Goal: Task Accomplishment & Management: Manage account settings

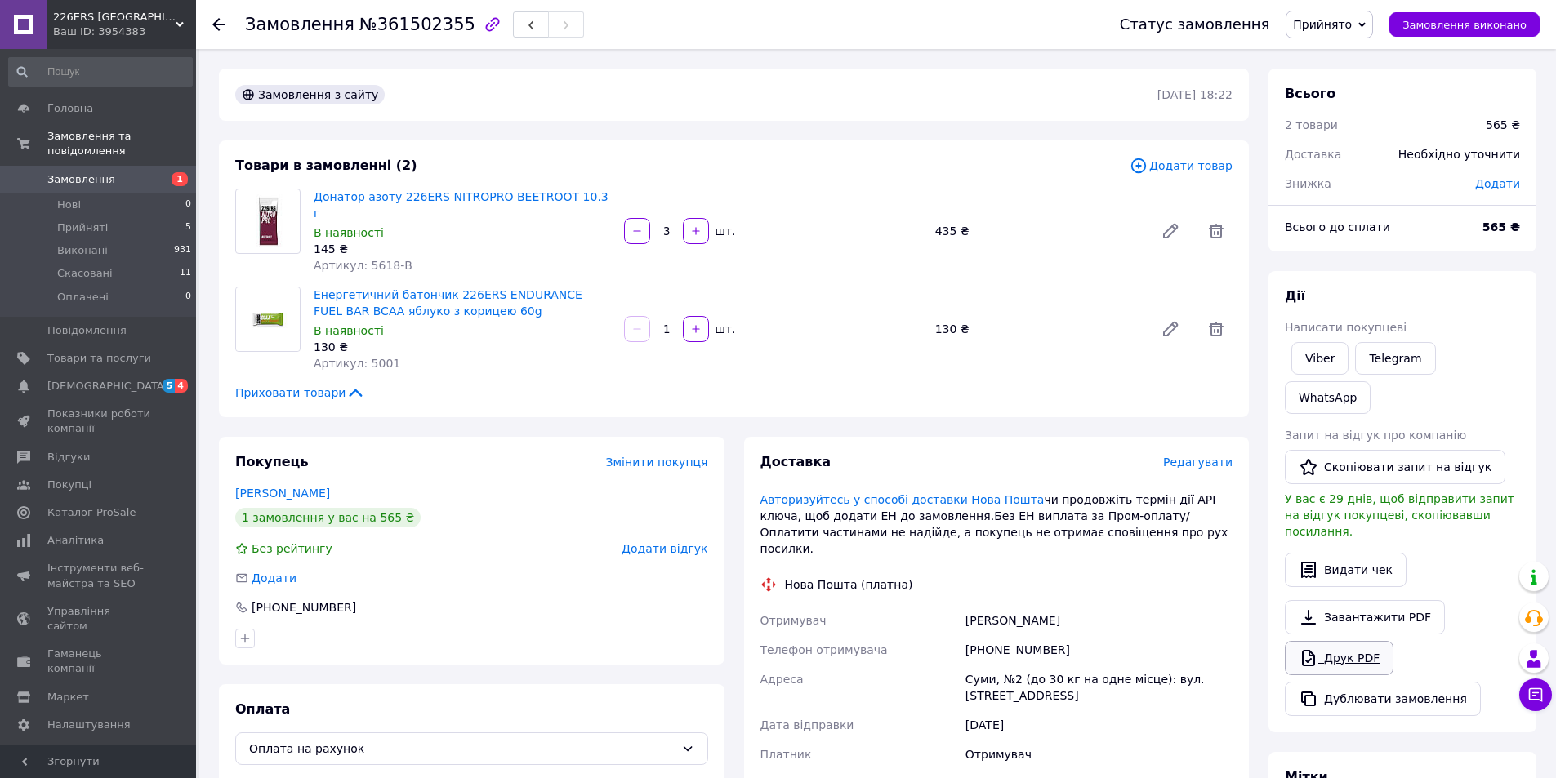
click at [1346, 641] on link "Друк PDF" at bounding box center [1339, 658] width 109 height 34
click at [90, 166] on link "Замовлення 1" at bounding box center [100, 180] width 201 height 28
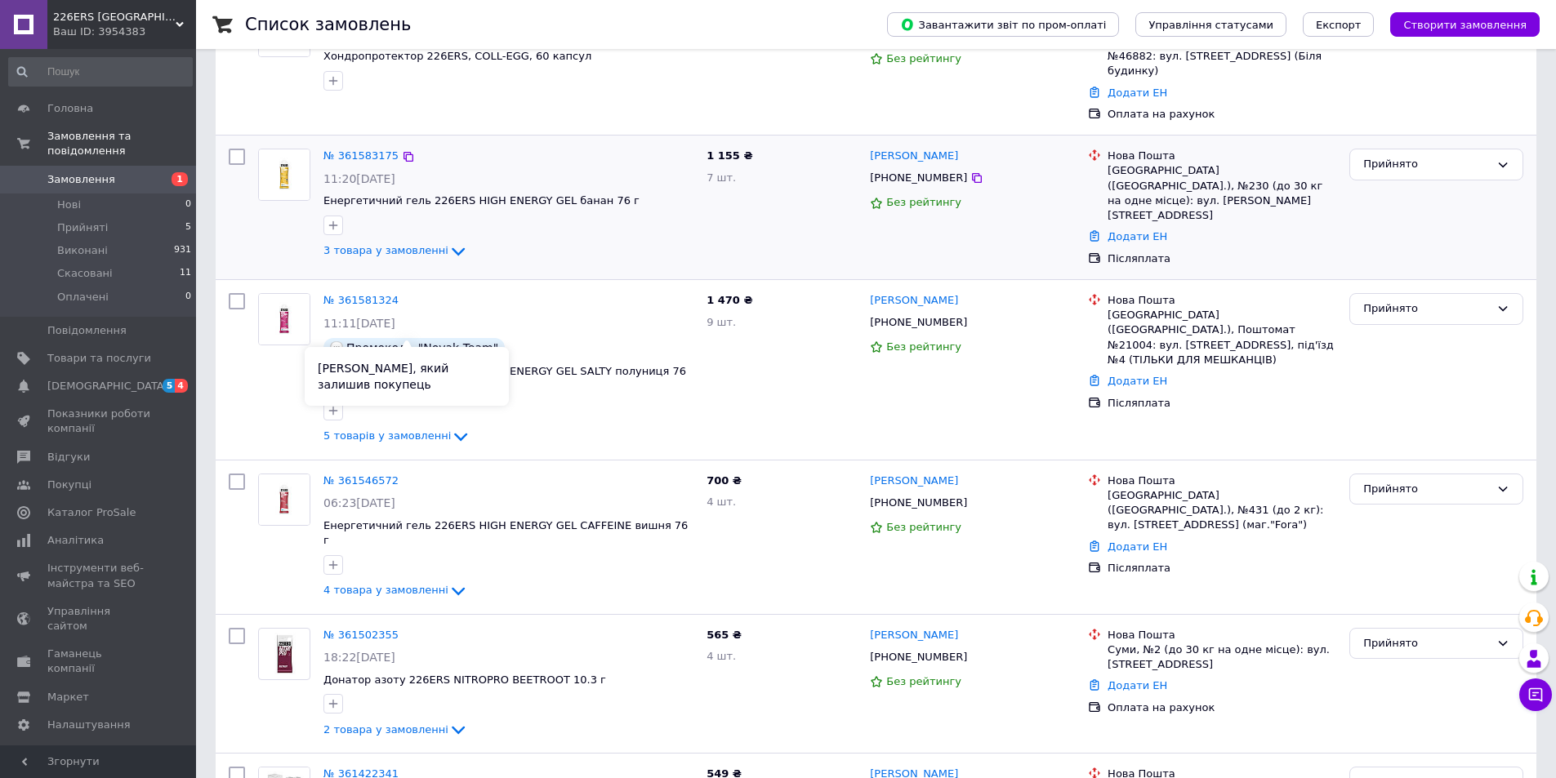
scroll to position [82, 0]
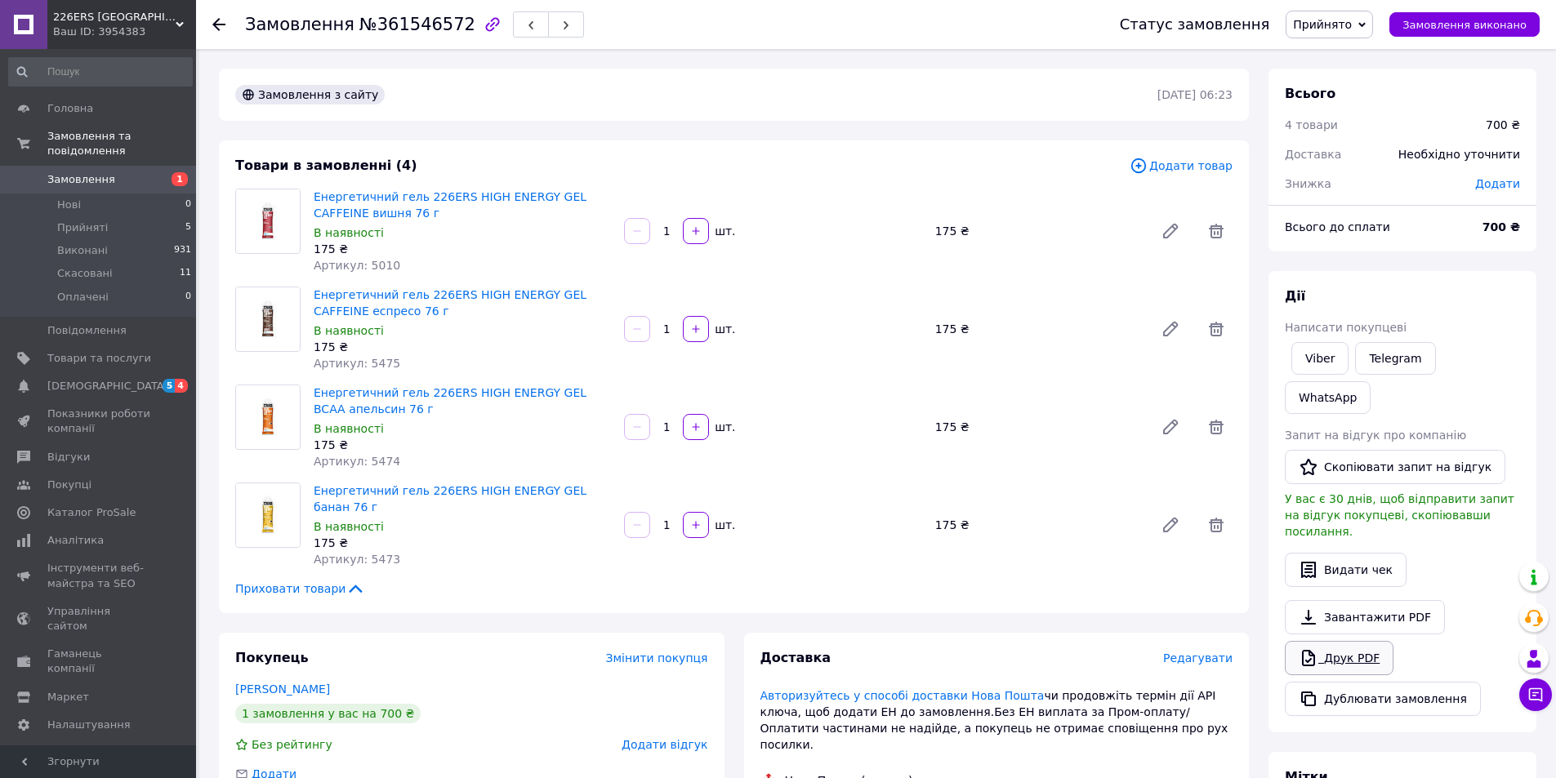
click at [1354, 641] on link "Друк PDF" at bounding box center [1339, 658] width 109 height 34
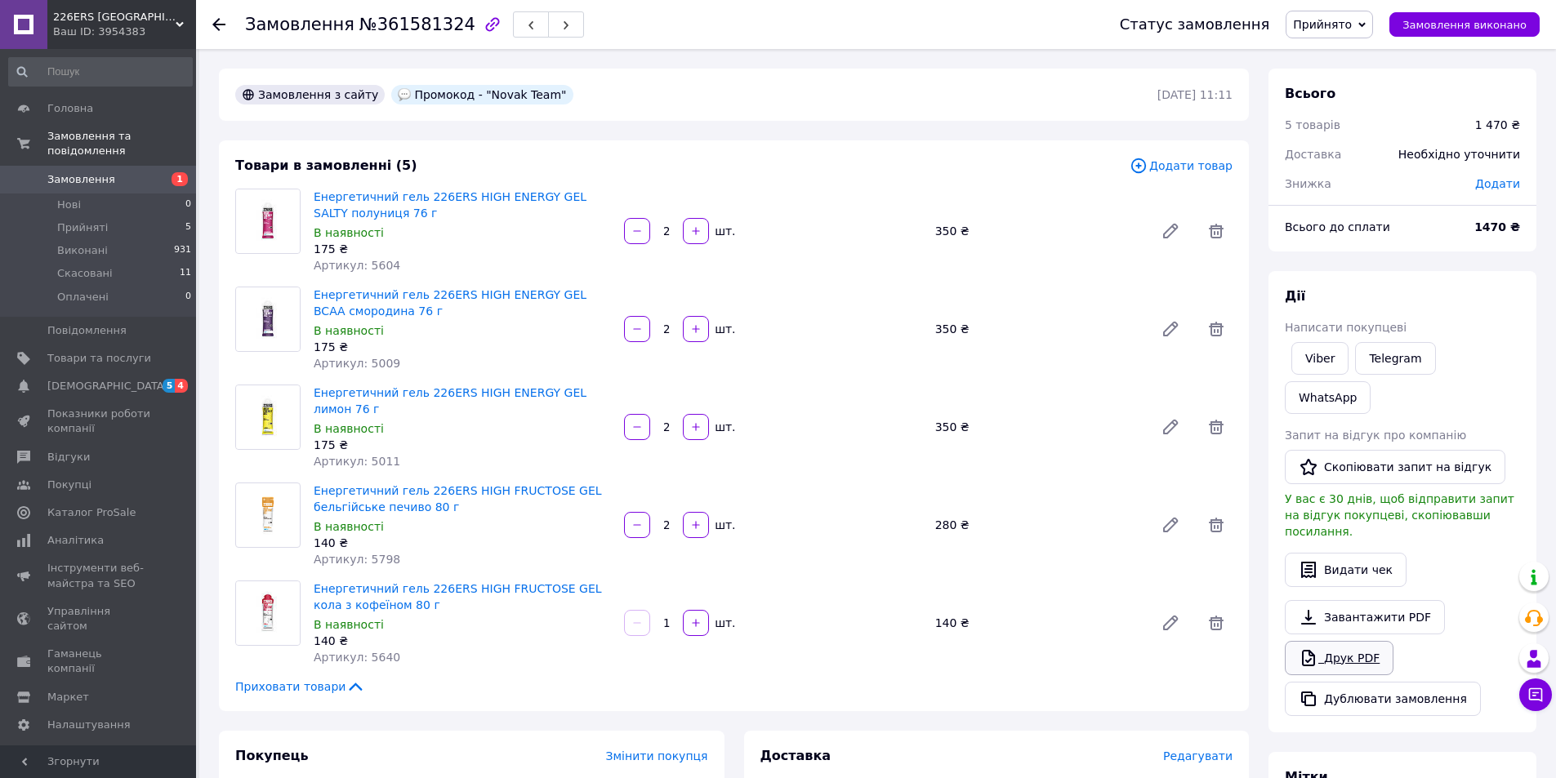
click at [1335, 641] on link "Друк PDF" at bounding box center [1339, 658] width 109 height 34
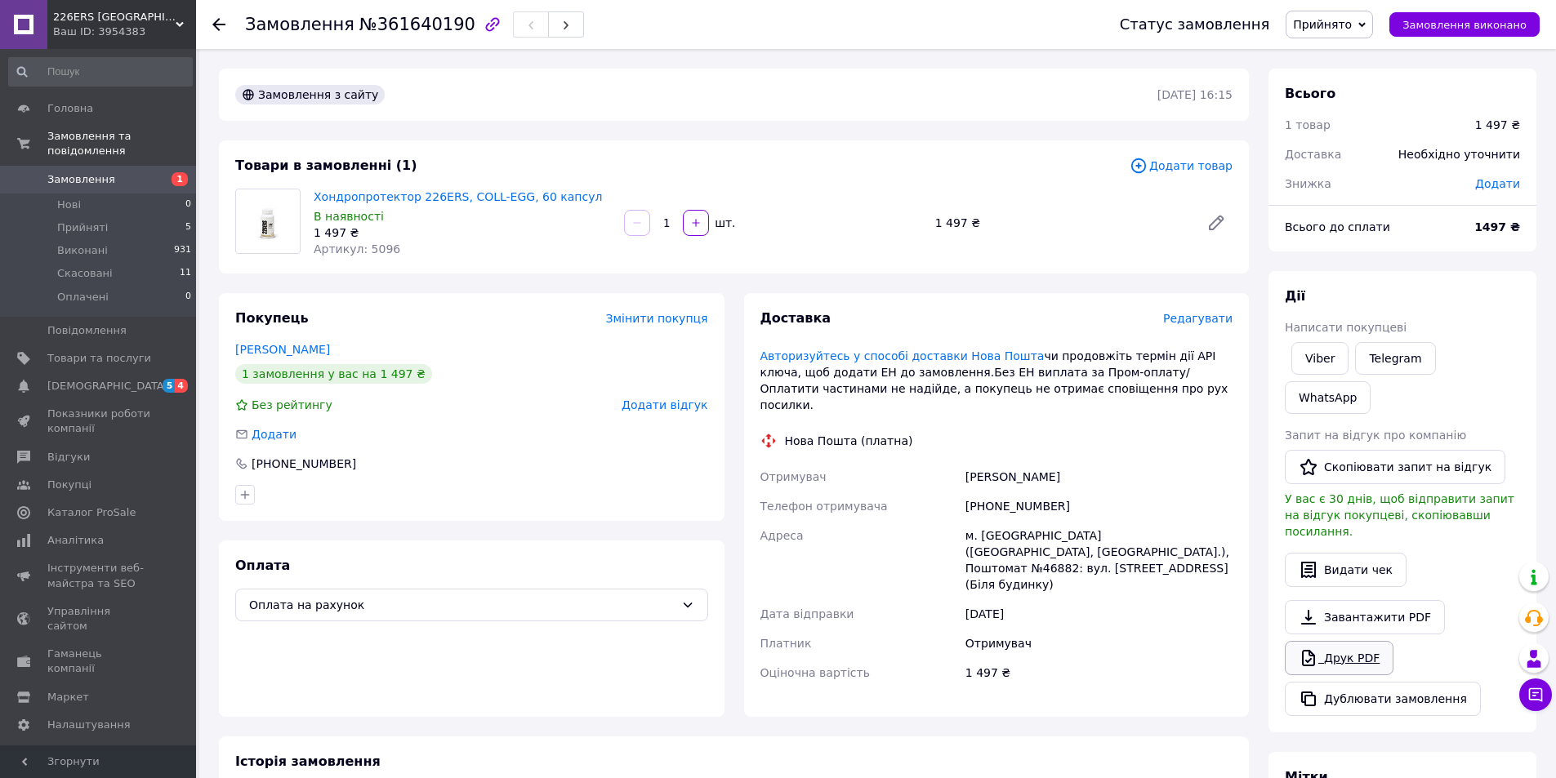
click at [1325, 641] on link "Друк PDF" at bounding box center [1339, 658] width 109 height 34
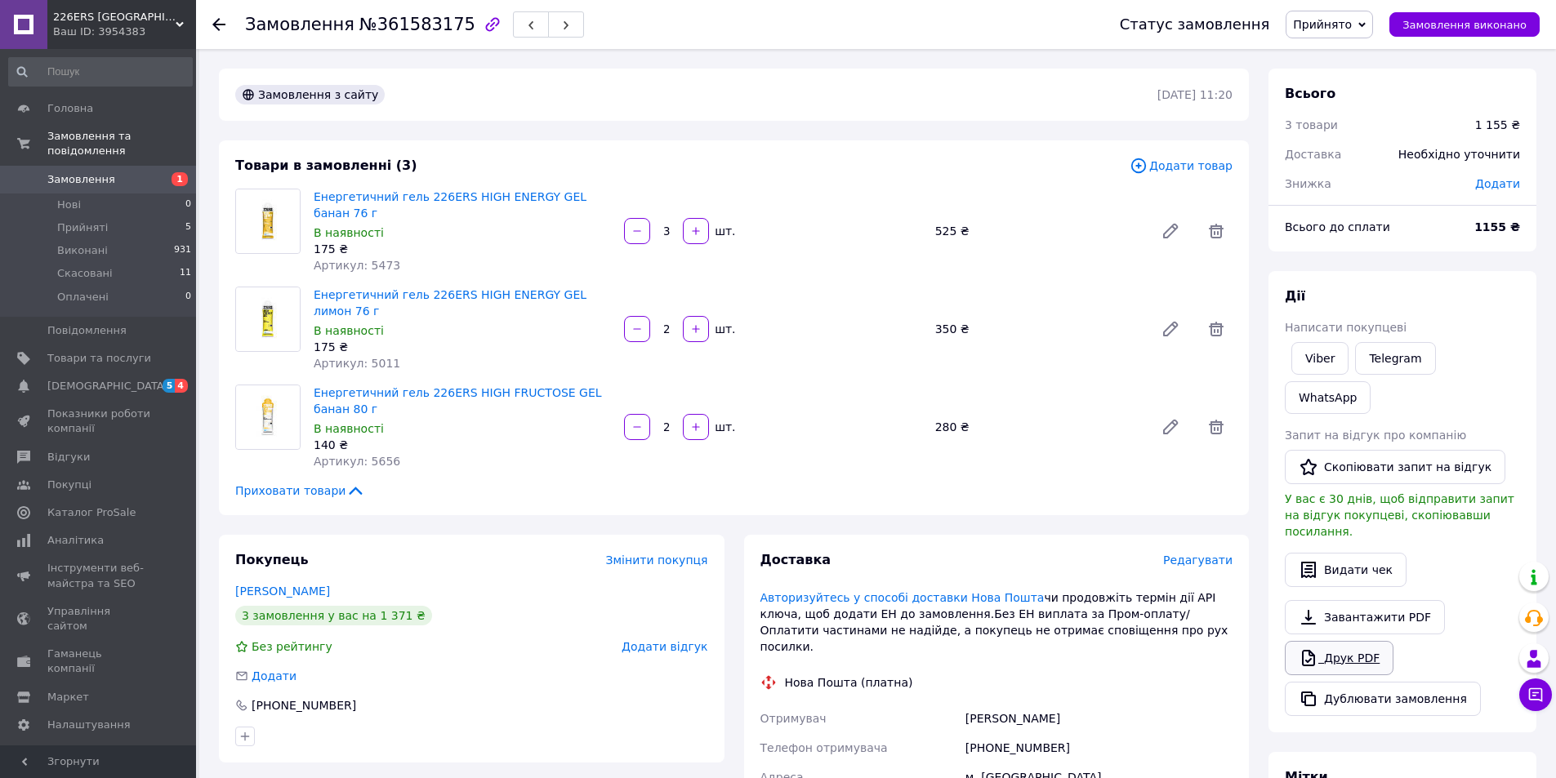
click at [1318, 641] on link "Друк PDF" at bounding box center [1339, 658] width 109 height 34
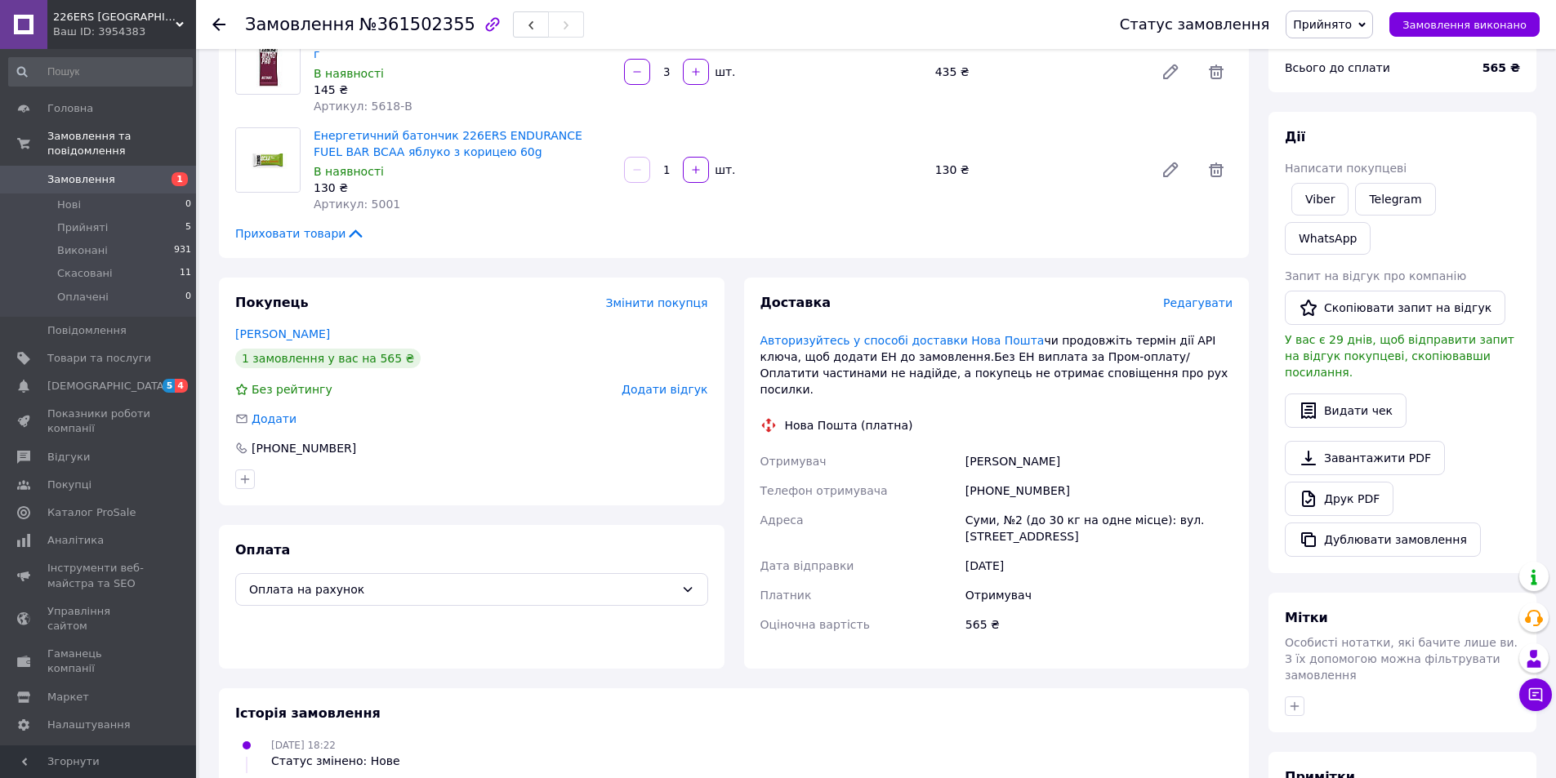
scroll to position [245, 0]
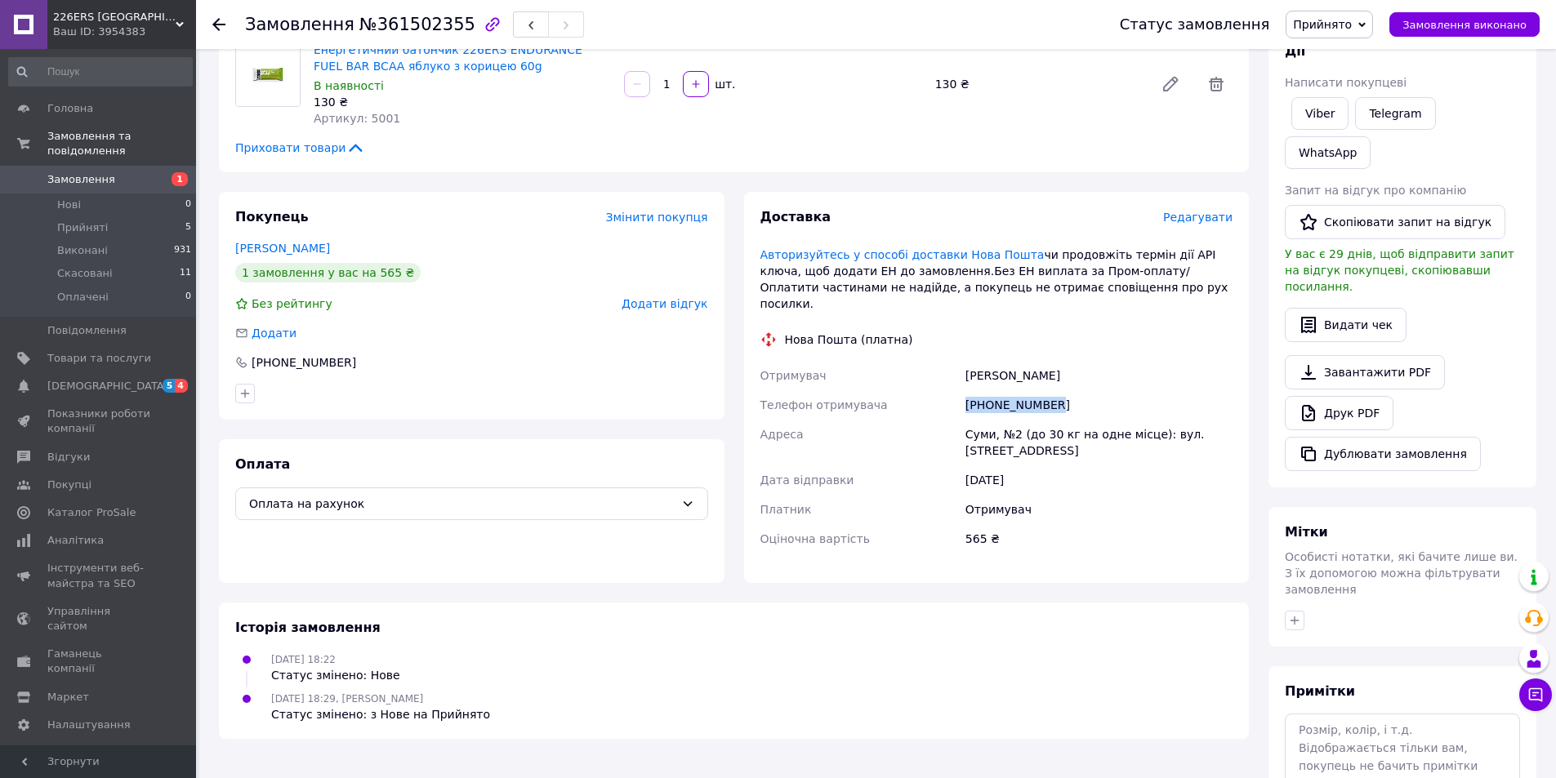
drag, startPoint x: 966, startPoint y: 371, endPoint x: 1073, endPoint y: 377, distance: 106.4
click at [1073, 390] on div "+380931472126" at bounding box center [1099, 404] width 274 height 29
copy div "+380931472126"
drag, startPoint x: 964, startPoint y: 346, endPoint x: 1012, endPoint y: 345, distance: 48.2
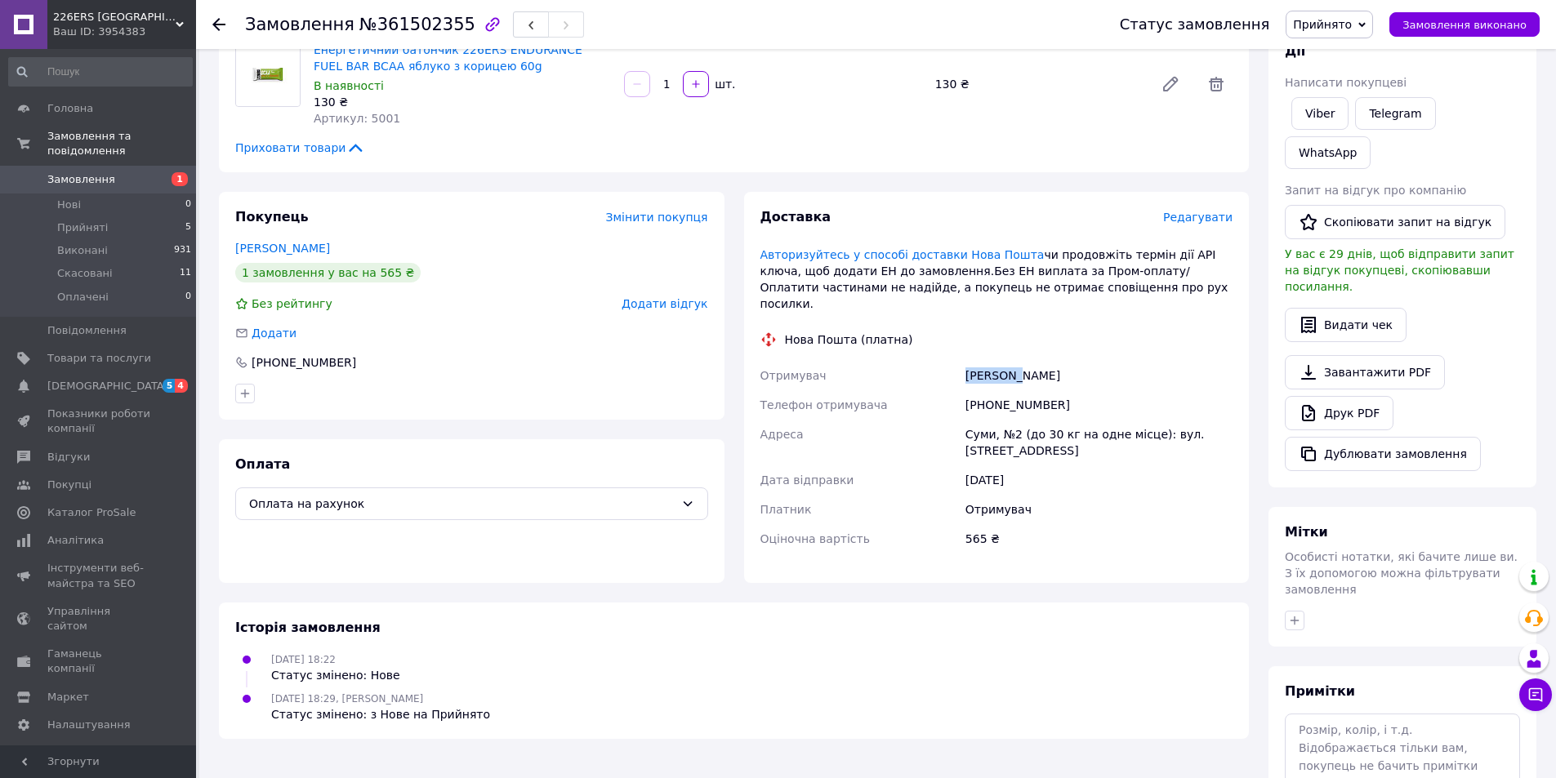
click at [1012, 361] on div "Леонтьєв Микита" at bounding box center [1099, 375] width 274 height 29
copy div "Леонтьєв"
drag, startPoint x: 1018, startPoint y: 342, endPoint x: 1104, endPoint y: 343, distance: 86.6
click at [1104, 361] on div "Леонтьєв Микита" at bounding box center [1099, 375] width 274 height 29
copy div "Микита"
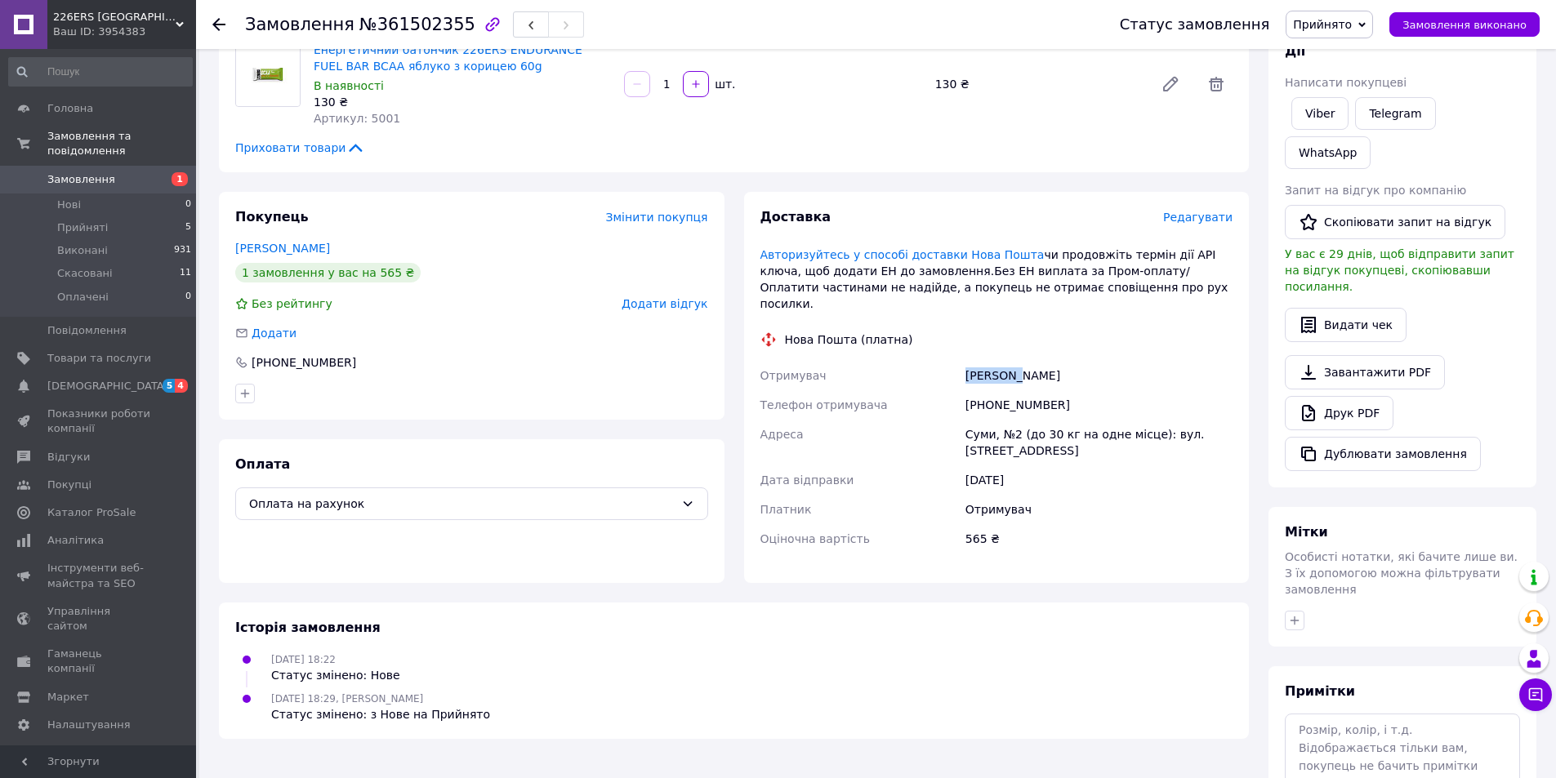
click at [1342, 20] on span "Прийнято" at bounding box center [1322, 24] width 59 height 13
click at [1342, 49] on li "Виконано" at bounding box center [1330, 57] width 86 height 25
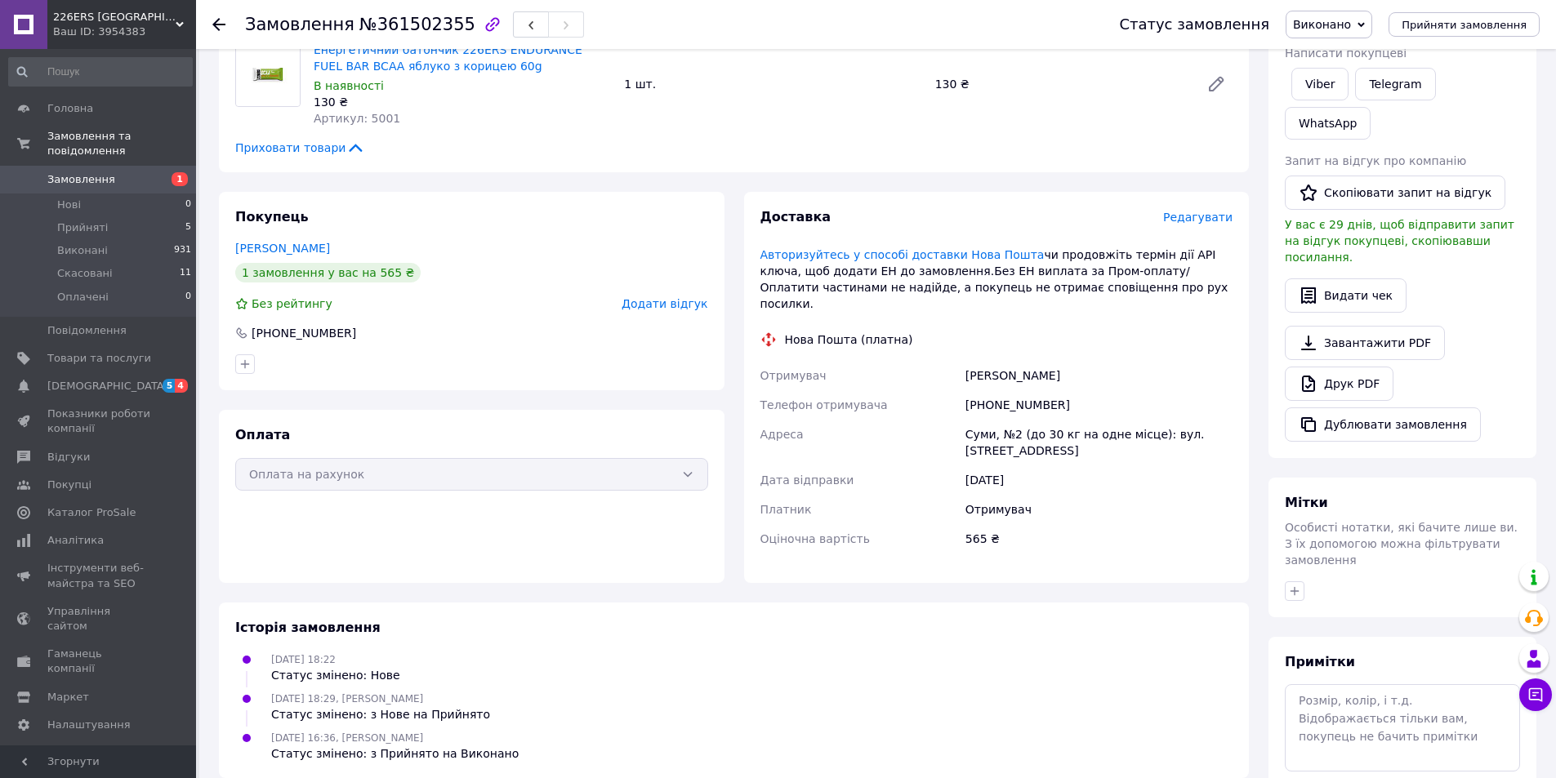
click at [74, 172] on span "Замовлення" at bounding box center [81, 179] width 68 height 15
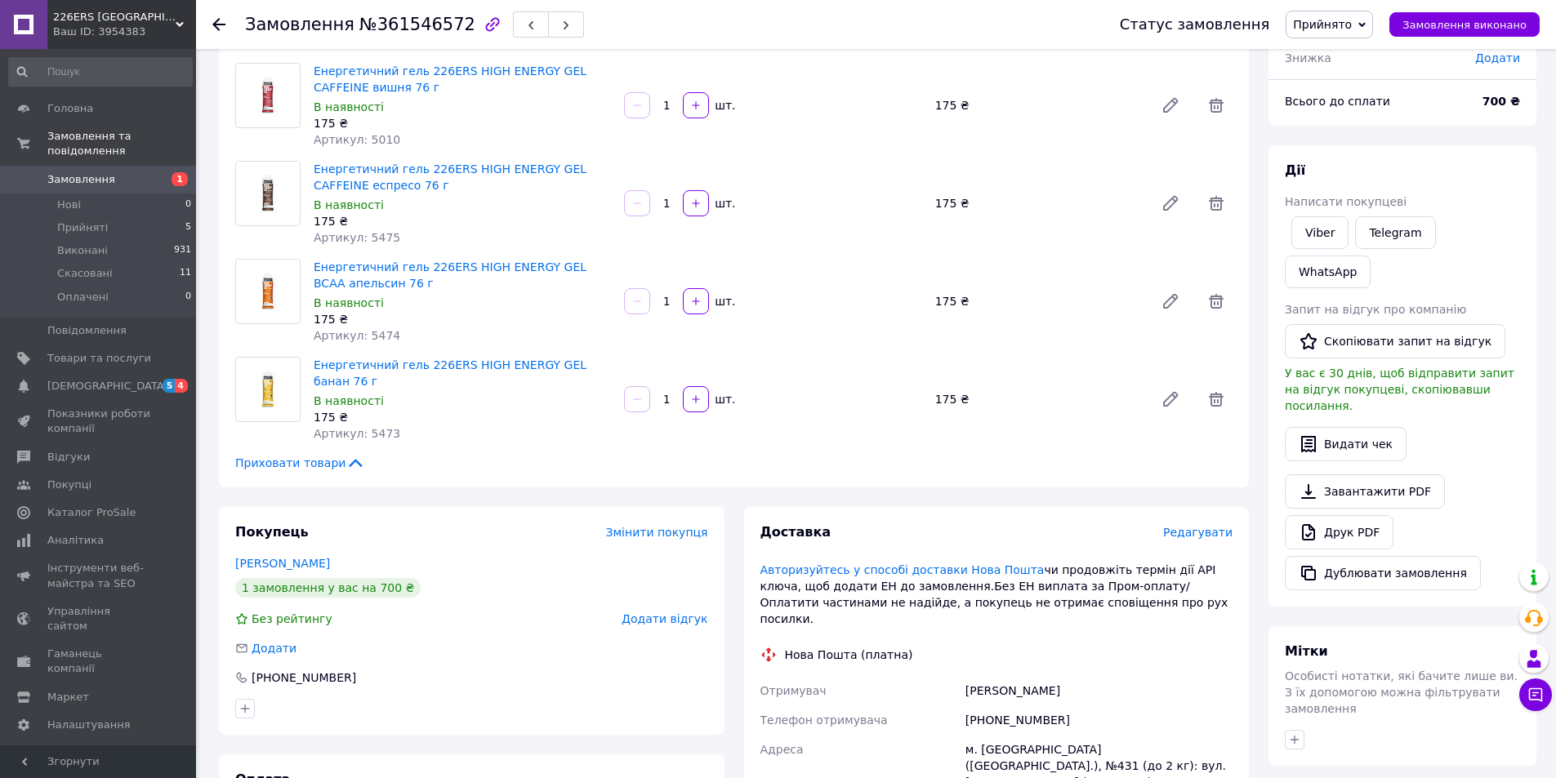
scroll to position [245, 0]
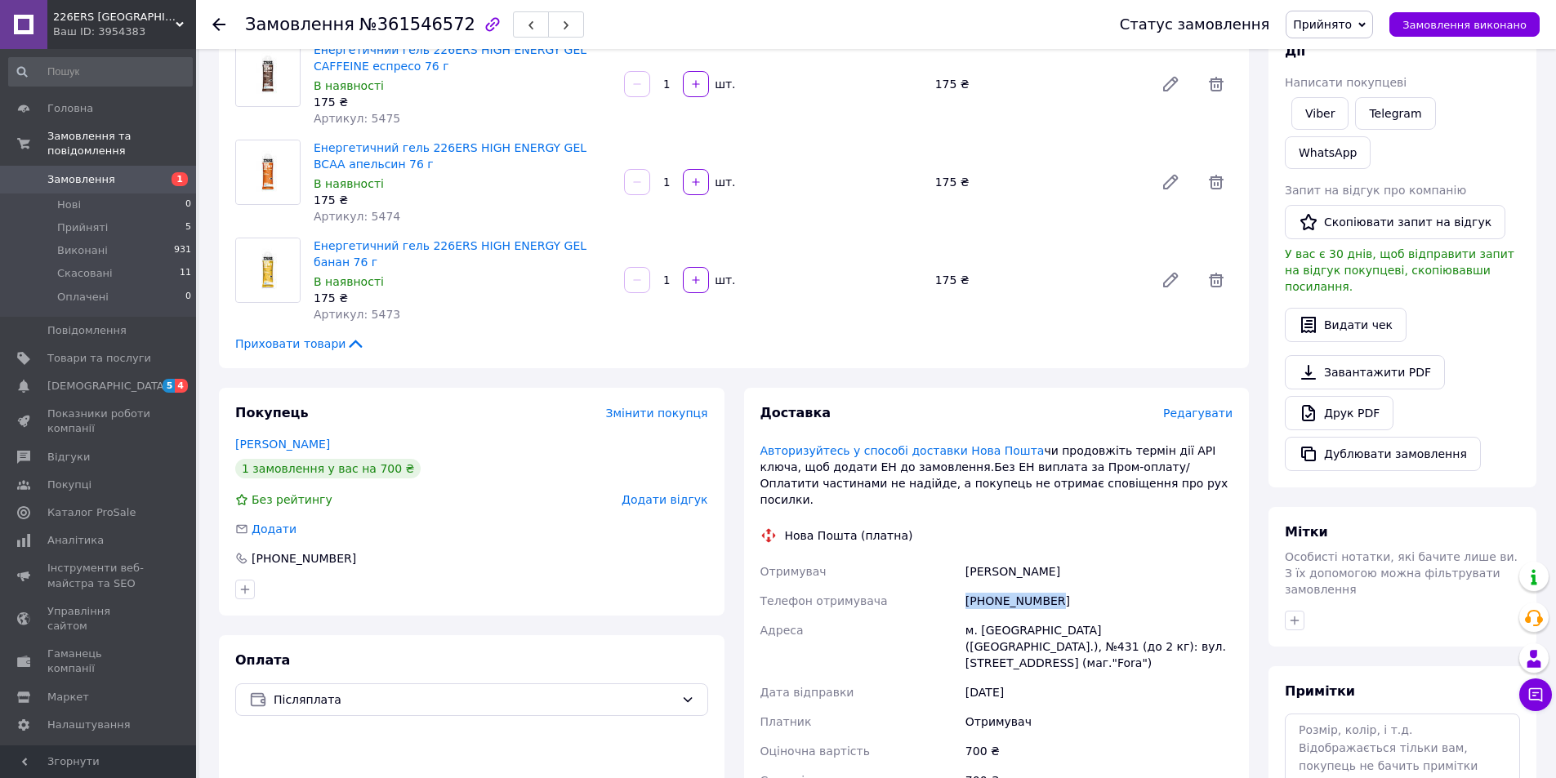
drag, startPoint x: 966, startPoint y: 569, endPoint x: 1077, endPoint y: 568, distance: 111.9
click at [1077, 586] on div "[PHONE_NUMBER]" at bounding box center [1099, 600] width 274 height 29
click at [970, 557] on div "Мудренко Сергій" at bounding box center [1099, 571] width 274 height 29
drag, startPoint x: 965, startPoint y: 538, endPoint x: 1017, endPoint y: 535, distance: 52.4
click at [1017, 557] on div "Мудренко Сергій" at bounding box center [1099, 571] width 274 height 29
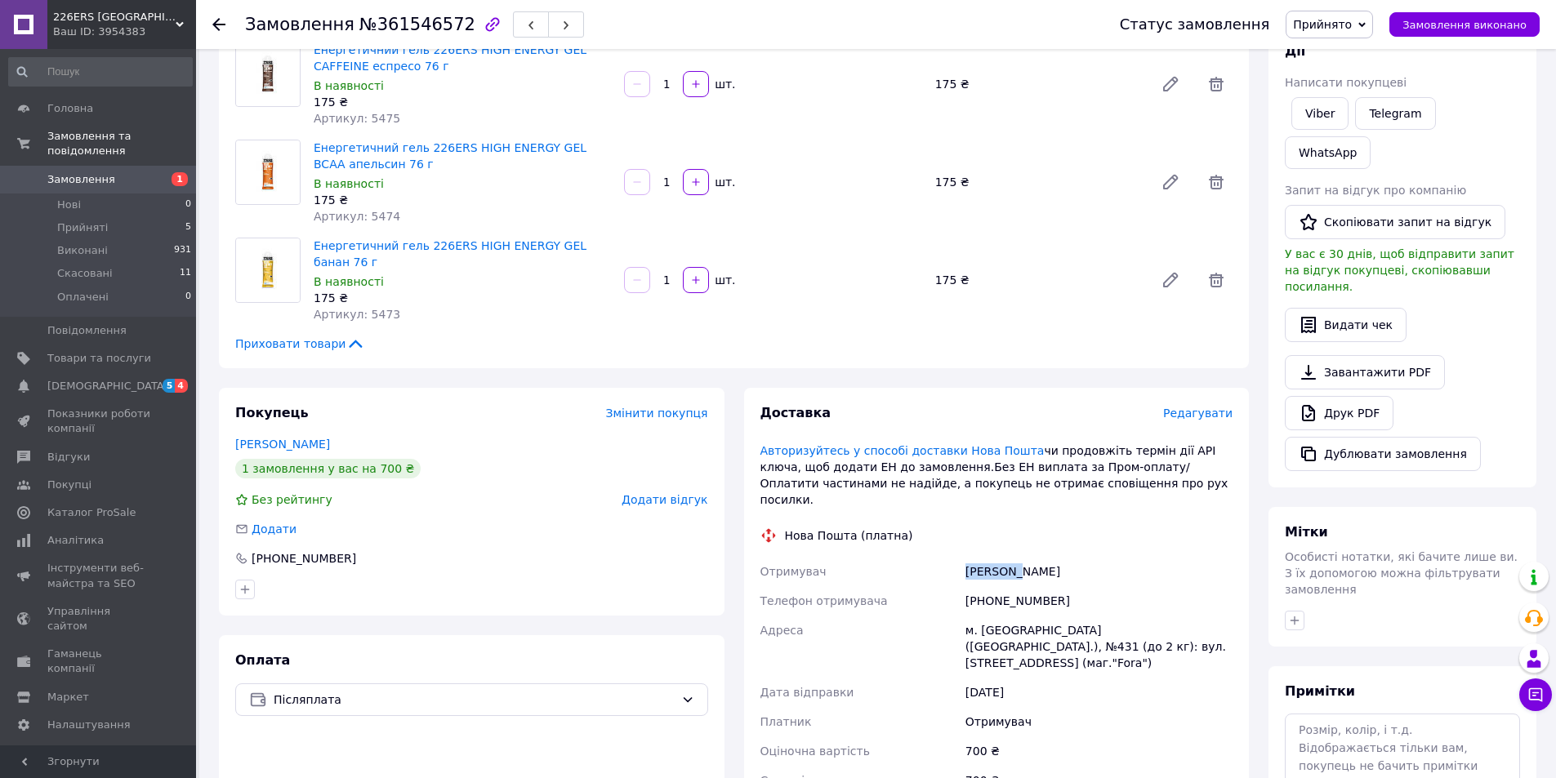
copy div "Мудренко"
drag, startPoint x: 1022, startPoint y: 541, endPoint x: 1104, endPoint y: 532, distance: 83.0
click at [1105, 557] on div "Мудренко Сергій" at bounding box center [1099, 571] width 274 height 29
copy div "Сергій"
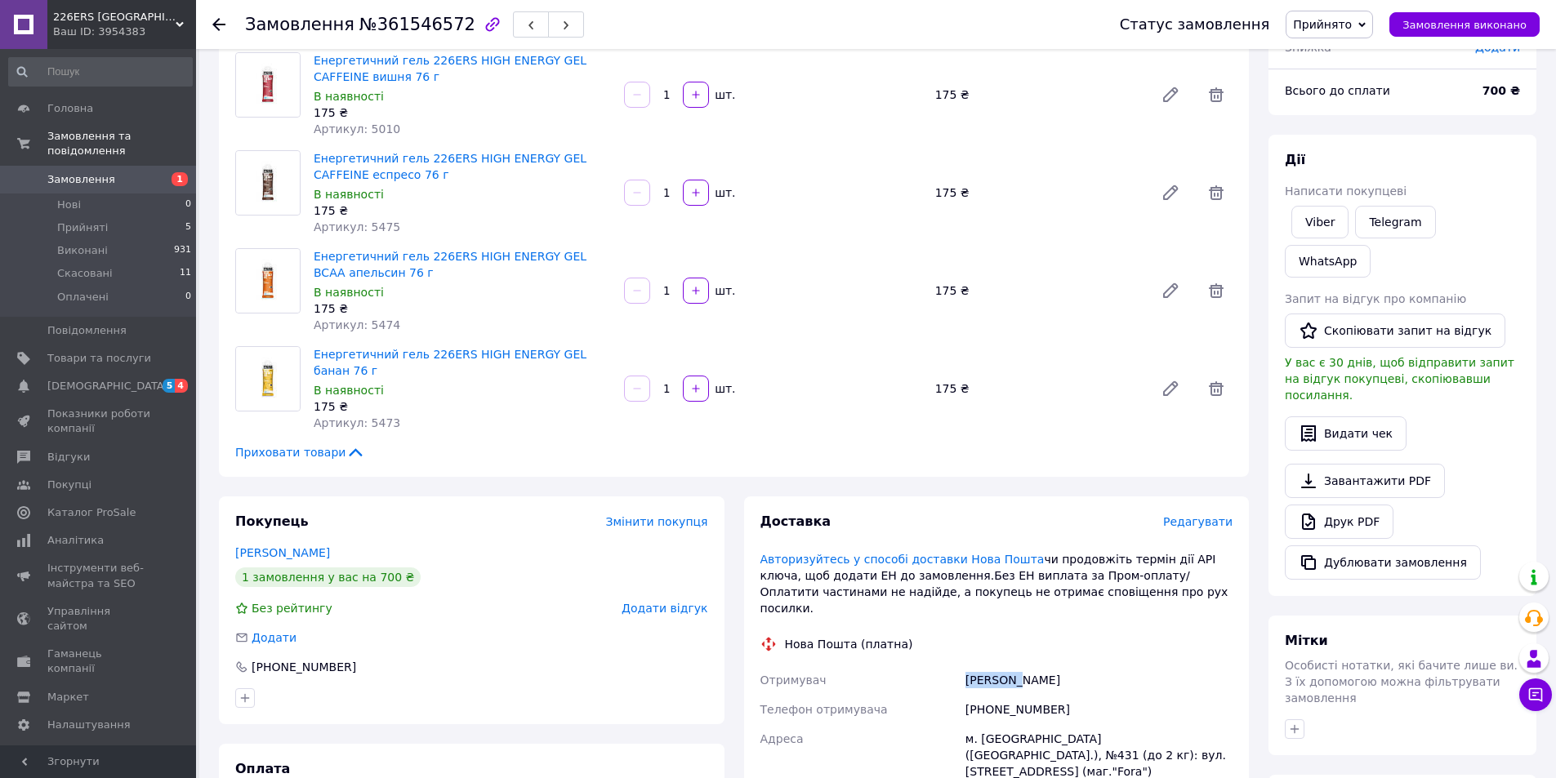
scroll to position [327, 0]
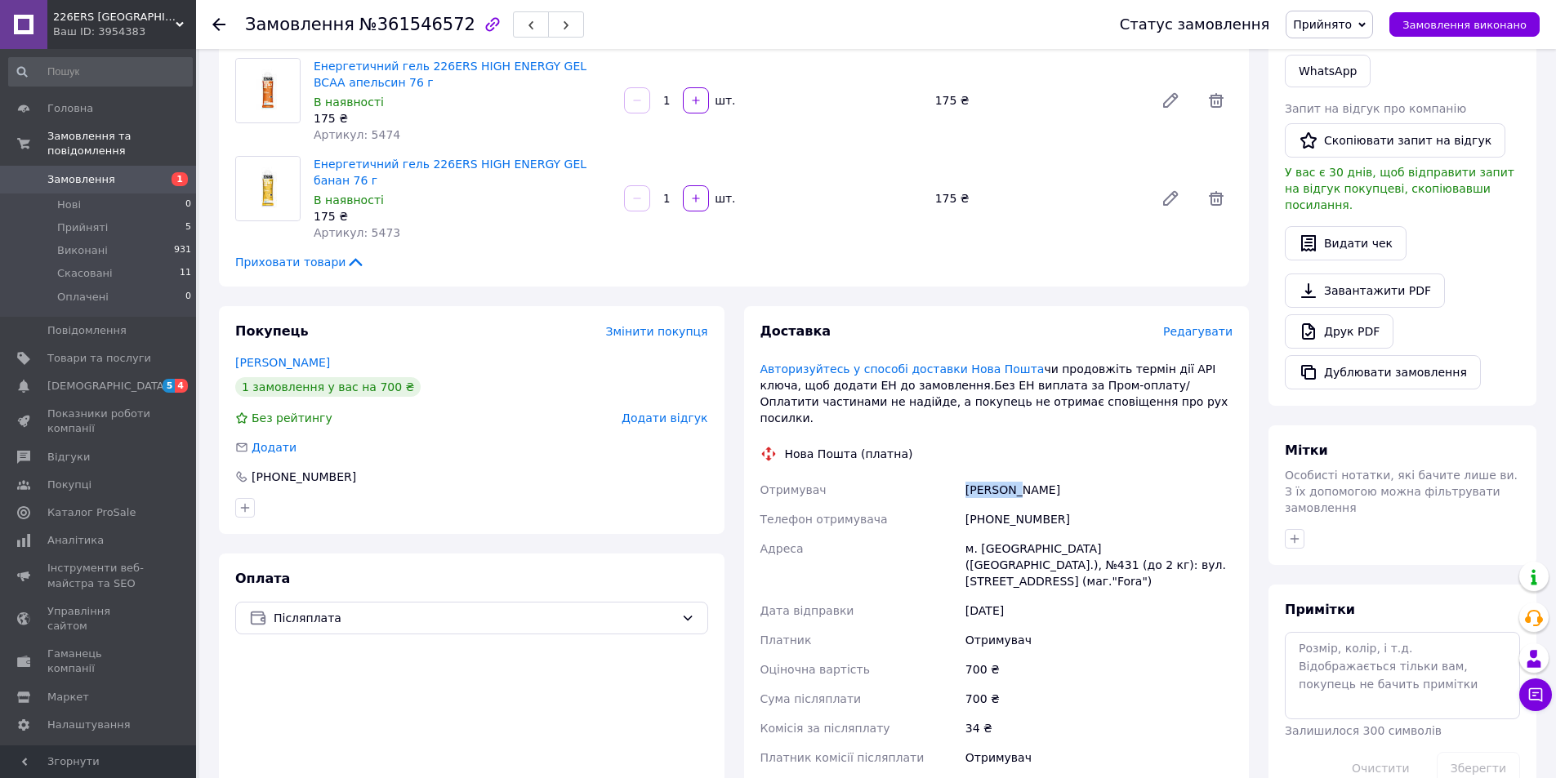
click at [1319, 24] on span "Прийнято" at bounding box center [1322, 24] width 59 height 13
click at [1331, 61] on li "Виконано" at bounding box center [1330, 57] width 86 height 25
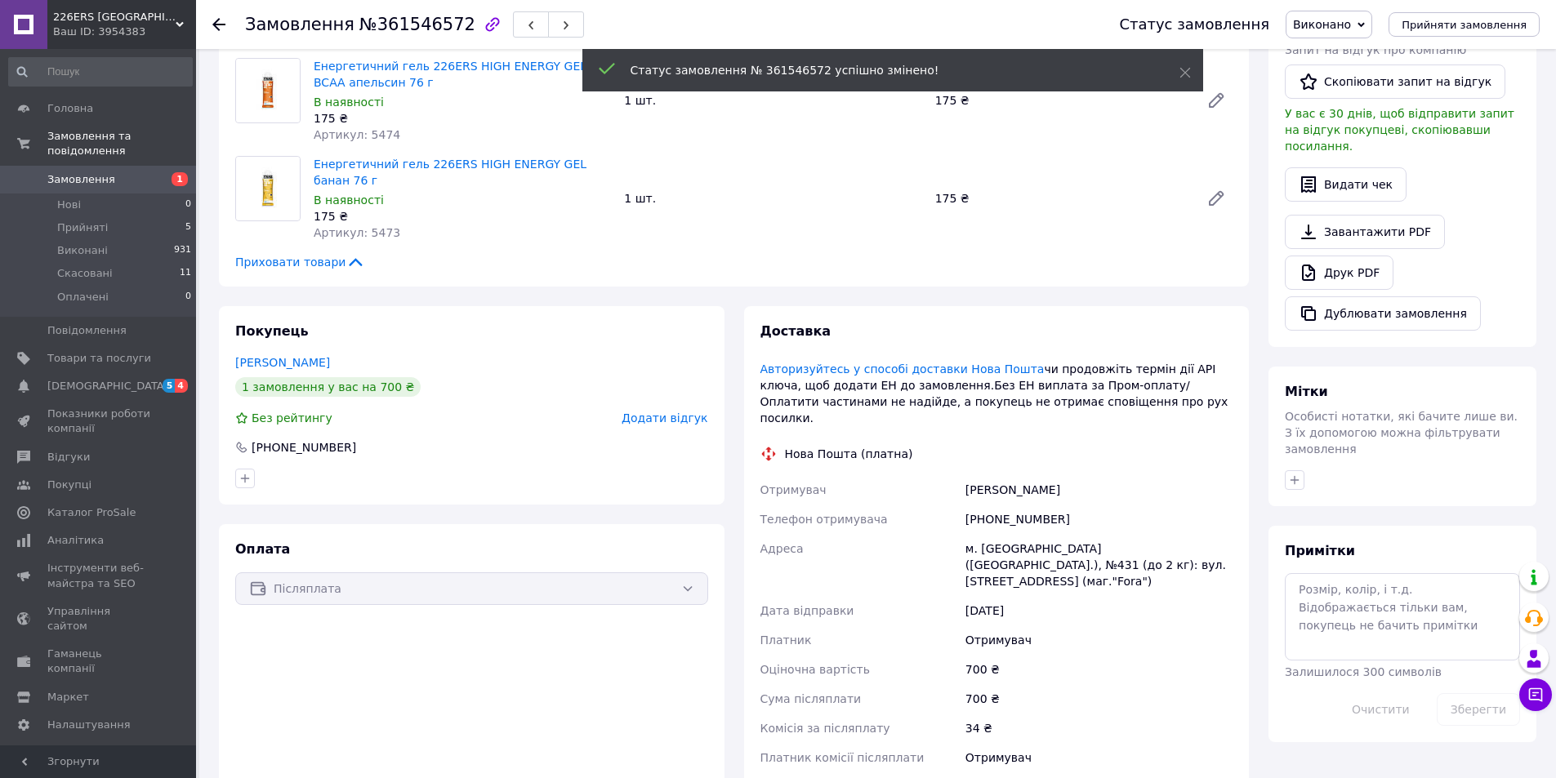
click at [65, 172] on span "Замовлення" at bounding box center [81, 179] width 68 height 15
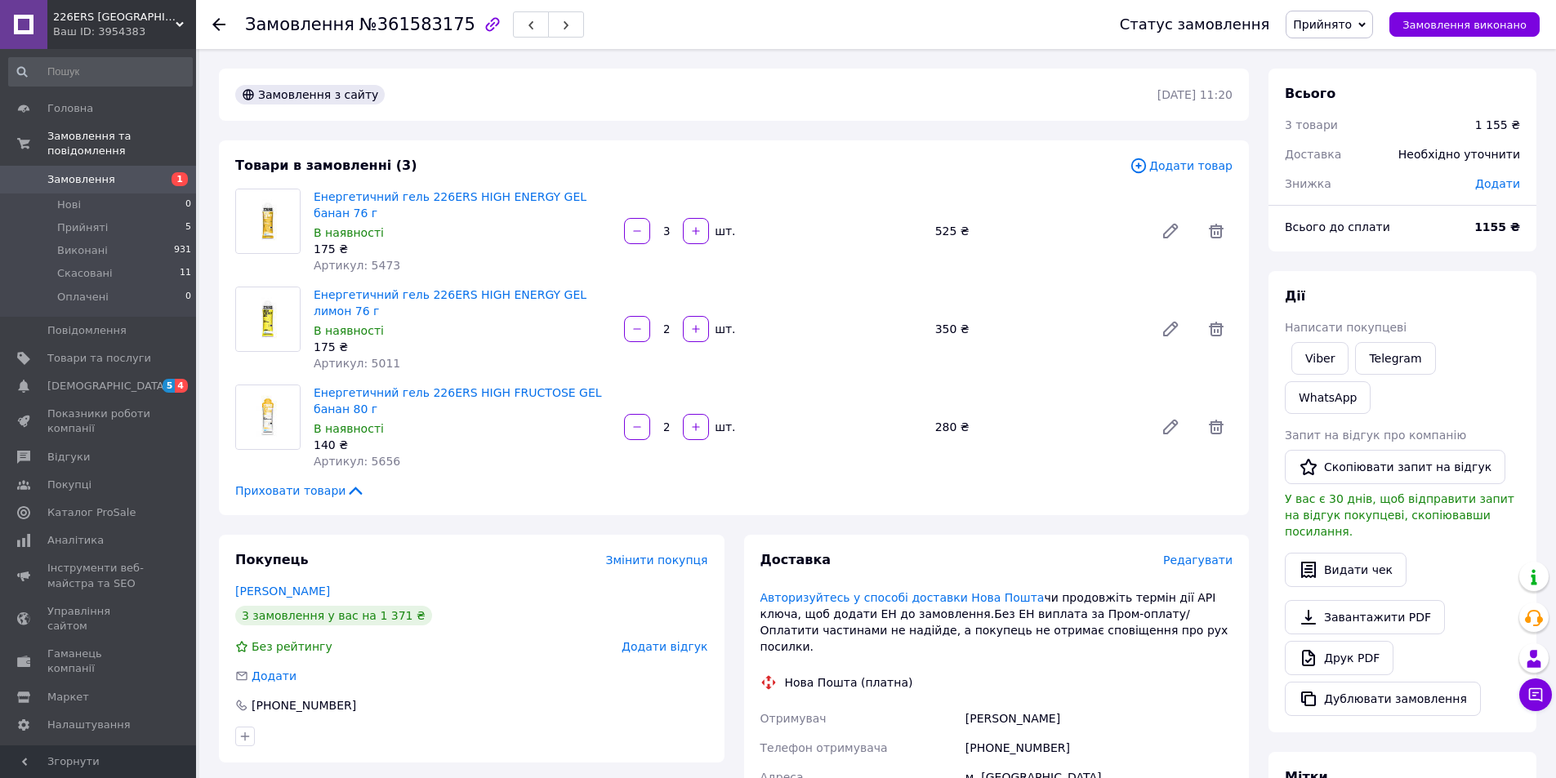
click at [1343, 26] on span "Прийнято" at bounding box center [1322, 24] width 59 height 13
click at [1344, 52] on li "Виконано" at bounding box center [1330, 57] width 86 height 25
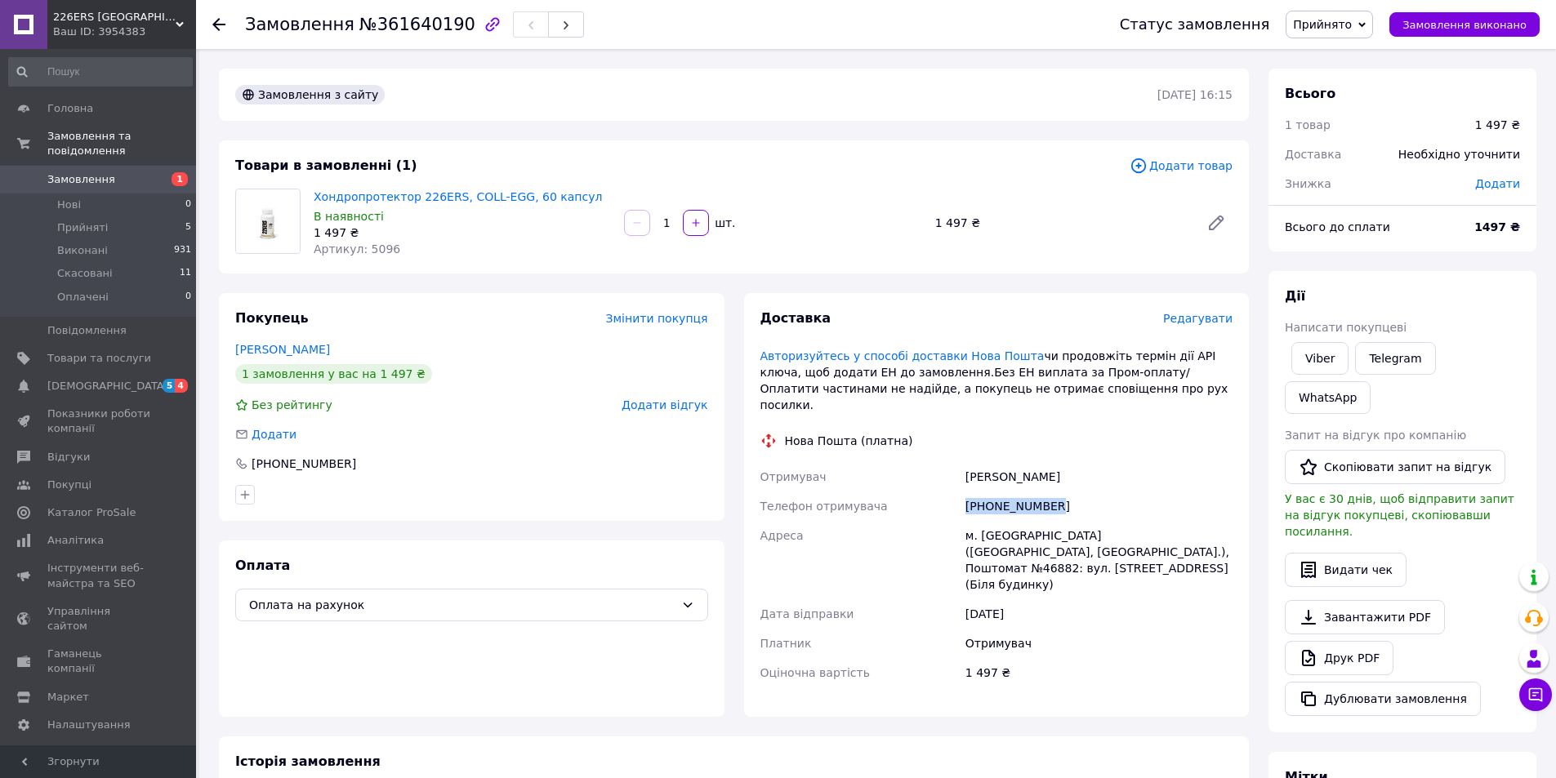
drag, startPoint x: 966, startPoint y: 489, endPoint x: 1086, endPoint y: 495, distance: 121.0
click at [1086, 495] on div "+380502228708" at bounding box center [1099, 506] width 274 height 29
drag, startPoint x: 964, startPoint y: 458, endPoint x: 1023, endPoint y: 462, distance: 59.0
click at [1023, 462] on div "Василевич Дмитро" at bounding box center [1099, 476] width 274 height 29
copy div "Василевич"
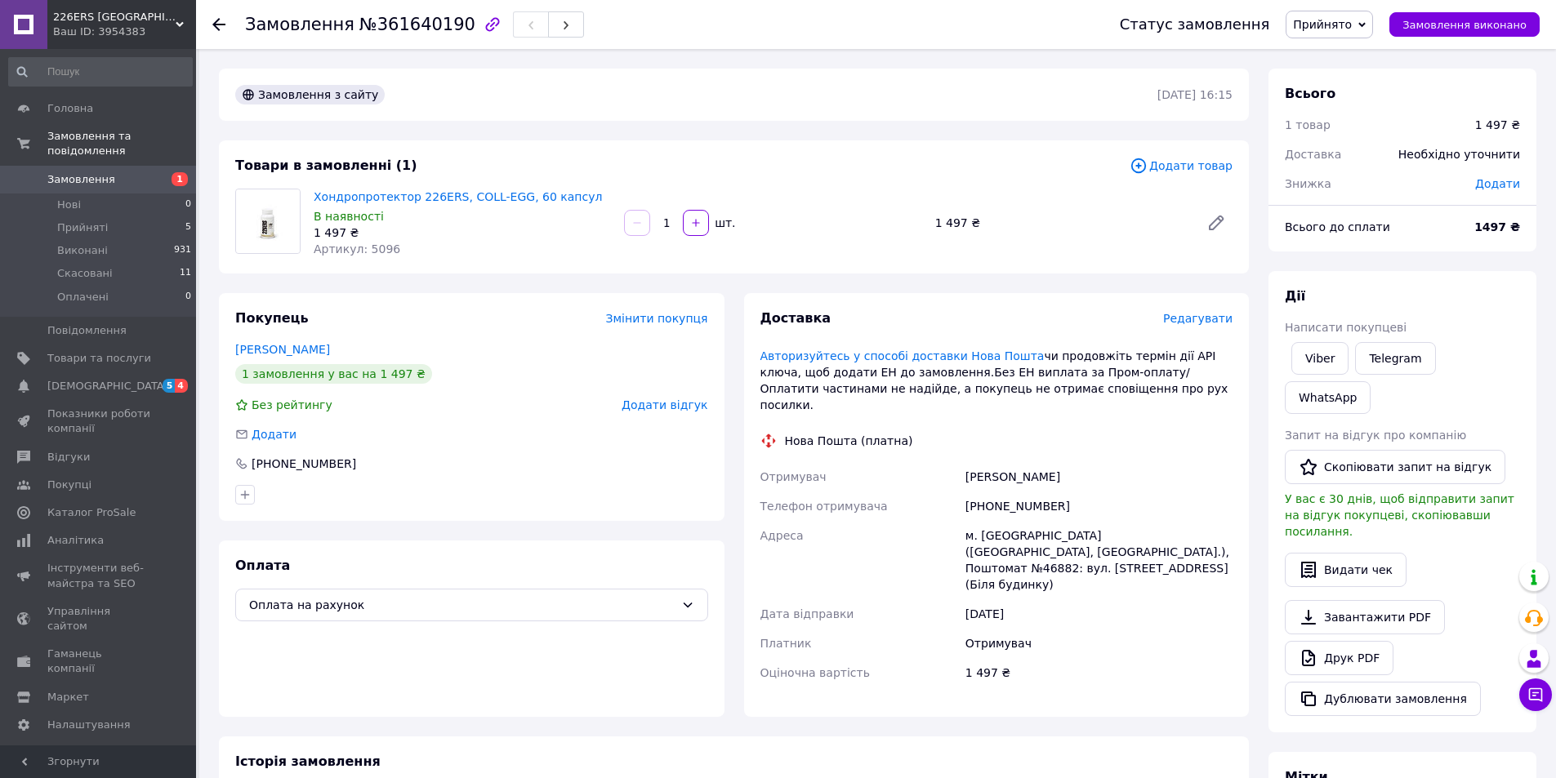
click at [1035, 442] on div "Доставка Редагувати Авторизуйтесь у способі доставки Нова Пошта чи продовжіть т…" at bounding box center [996, 505] width 473 height 391
drag, startPoint x: 1026, startPoint y: 462, endPoint x: 1084, endPoint y: 462, distance: 58.0
click at [1084, 462] on div "Василевич Дмитро" at bounding box center [1099, 476] width 274 height 29
copy div "Дмитро"
drag, startPoint x: 1037, startPoint y: 537, endPoint x: 1064, endPoint y: 537, distance: 27.0
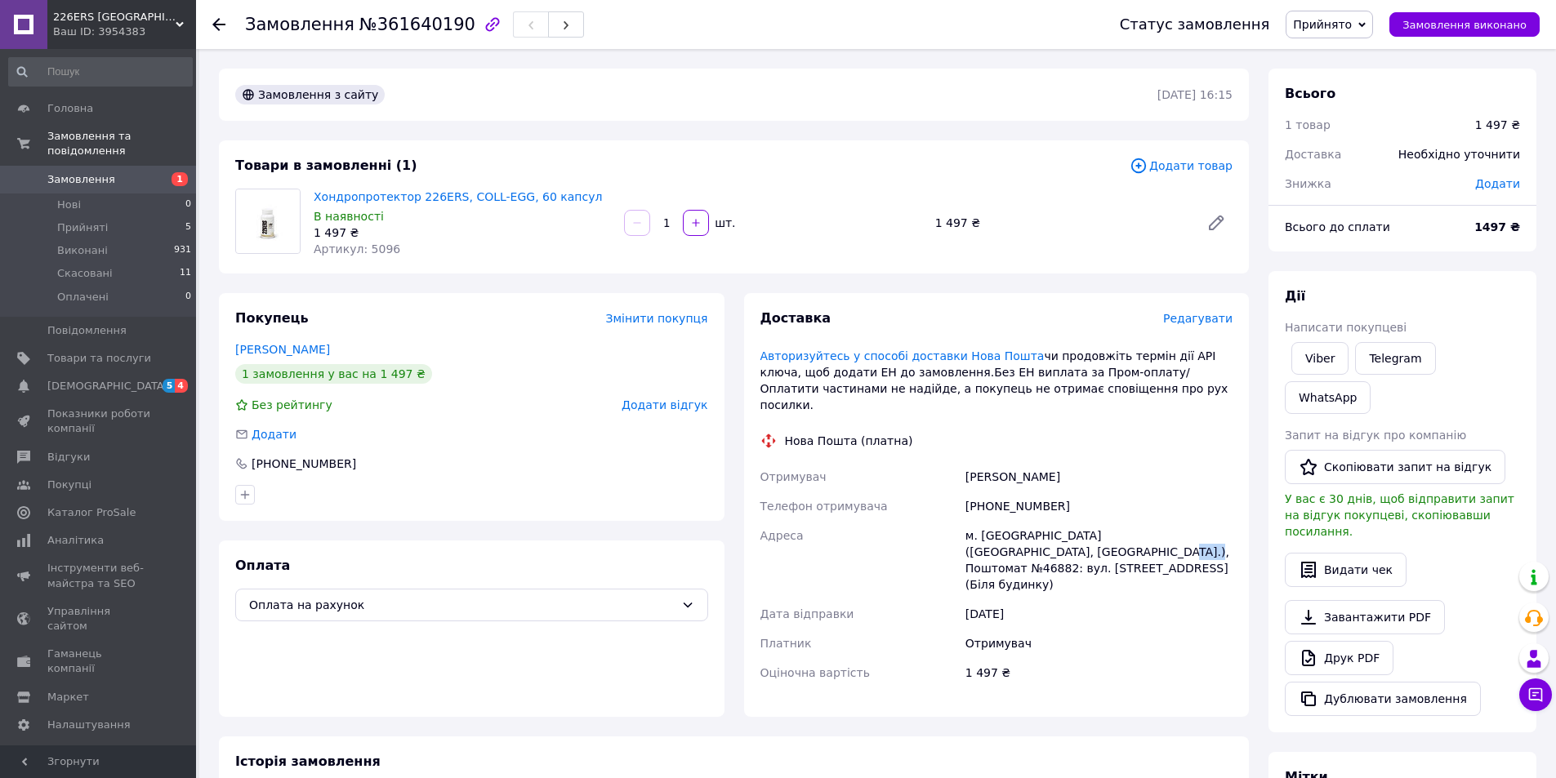
click at [1064, 537] on div "м. Дубно (Рівненська обл., Дубенський р-н.), Поштомат №46882: вул. Львівська, 4…" at bounding box center [1099, 560] width 274 height 78
copy div "46882"
click at [1352, 26] on span "Прийнято" at bounding box center [1322, 24] width 59 height 13
click at [1338, 53] on li "Виконано" at bounding box center [1330, 57] width 86 height 25
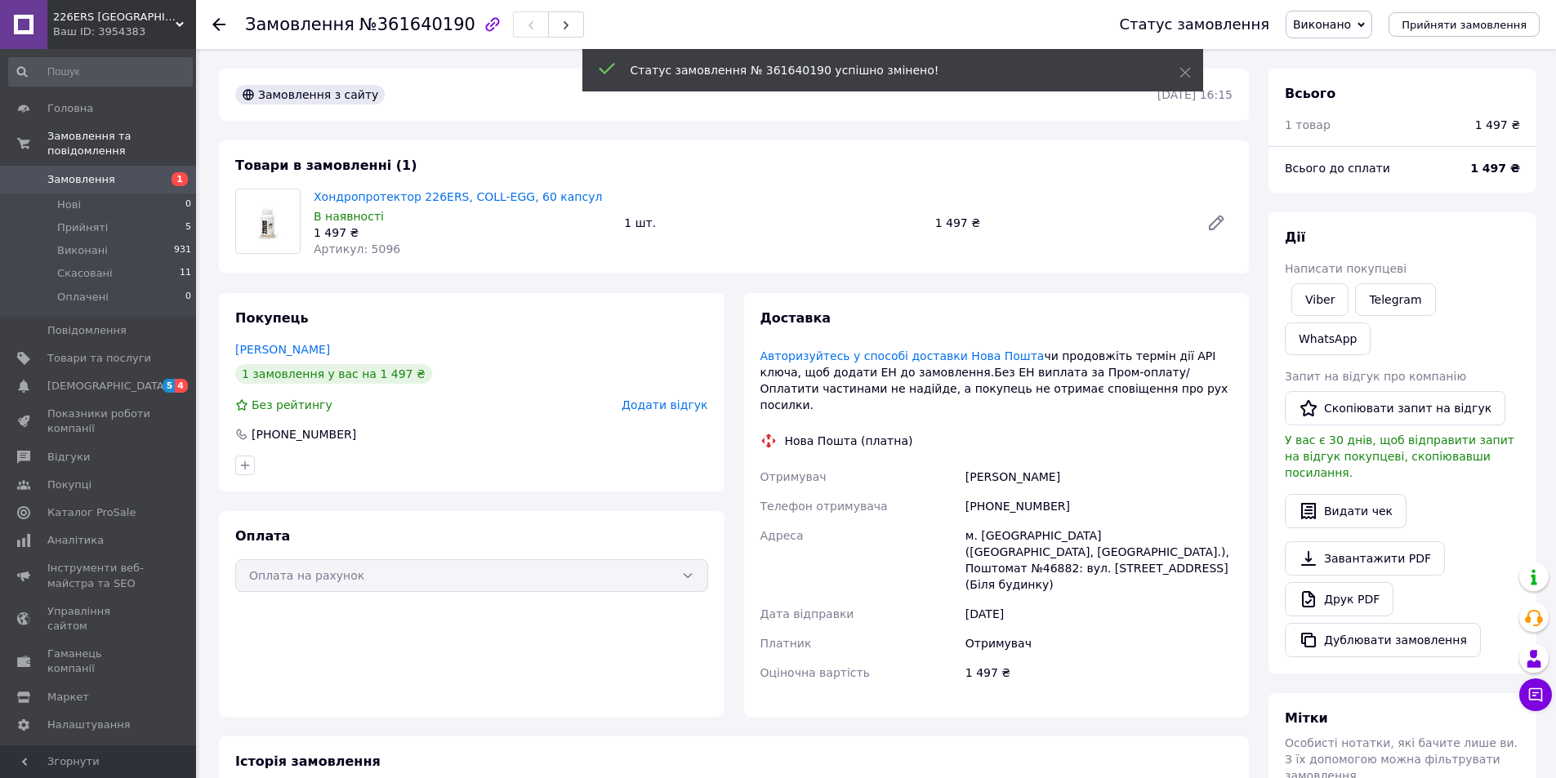
click at [73, 172] on span "Замовлення" at bounding box center [81, 179] width 68 height 15
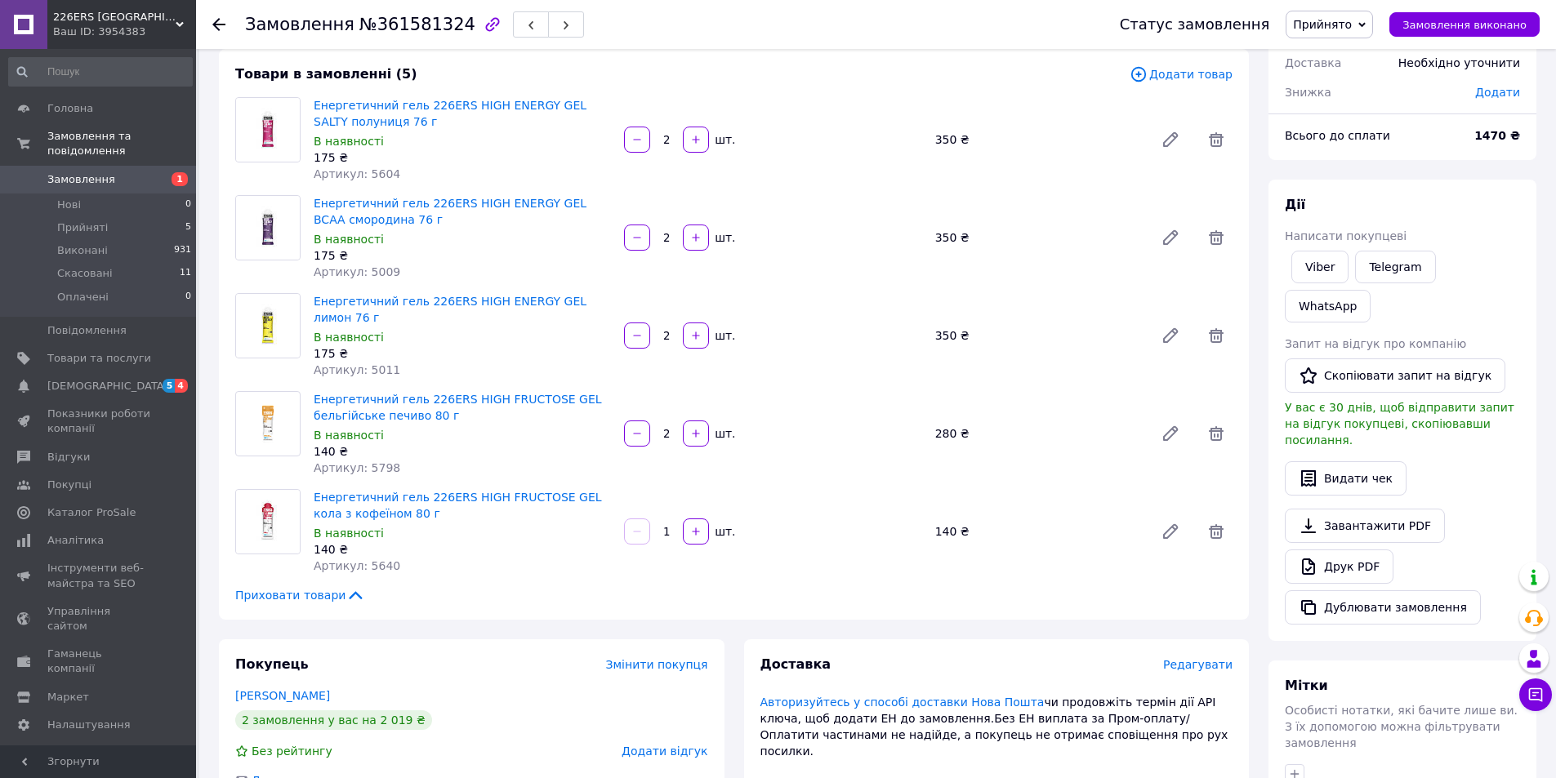
scroll to position [327, 0]
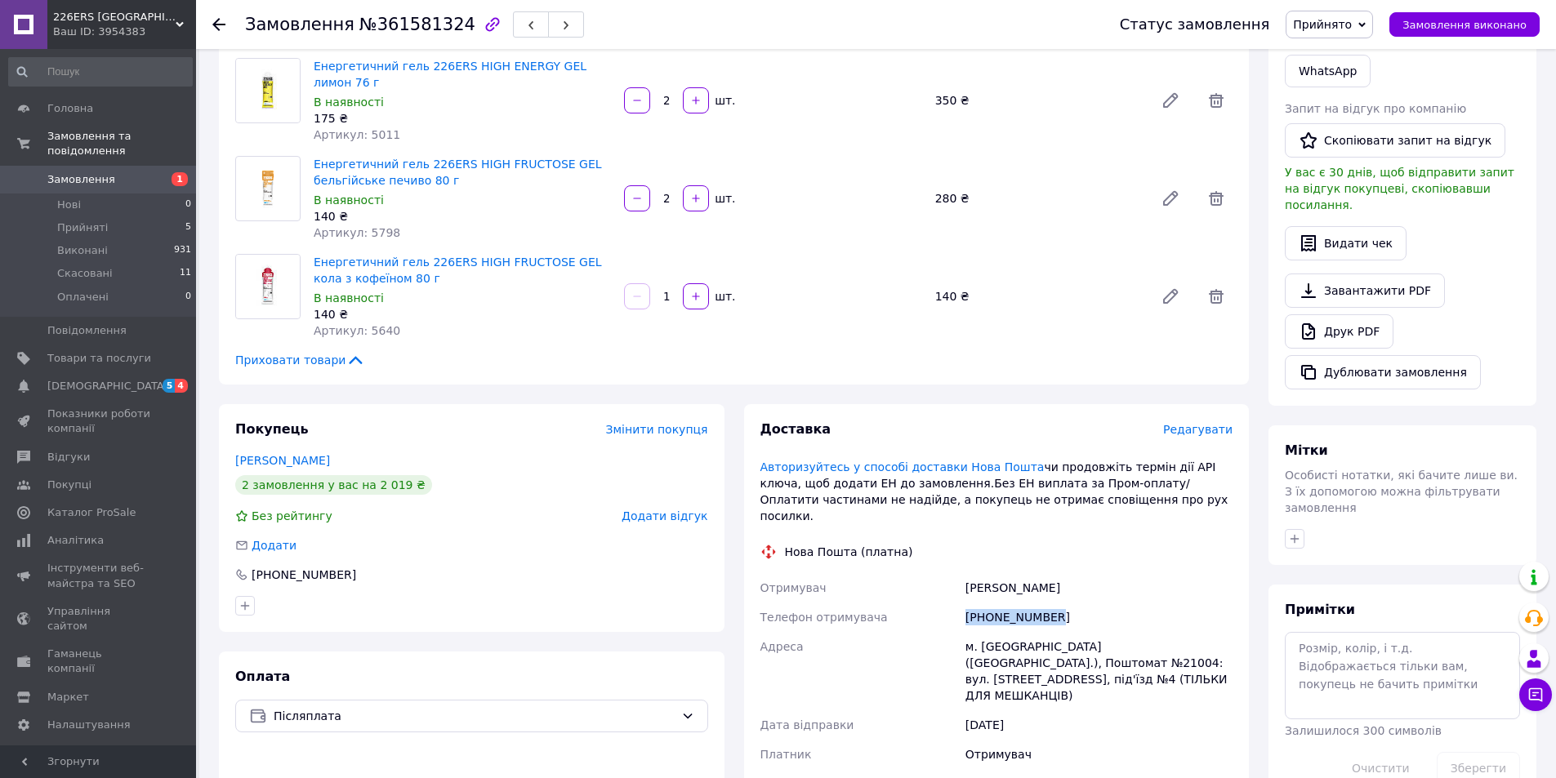
drag, startPoint x: 1031, startPoint y: 588, endPoint x: 1112, endPoint y: 588, distance: 80.9
click at [1112, 603] on div "[PHONE_NUMBER]" at bounding box center [1099, 617] width 274 height 29
drag, startPoint x: 967, startPoint y: 557, endPoint x: 1011, endPoint y: 557, distance: 44.1
click at [1011, 573] on div "[PERSON_NAME]" at bounding box center [1099, 587] width 274 height 29
copy div "[PERSON_NAME]"
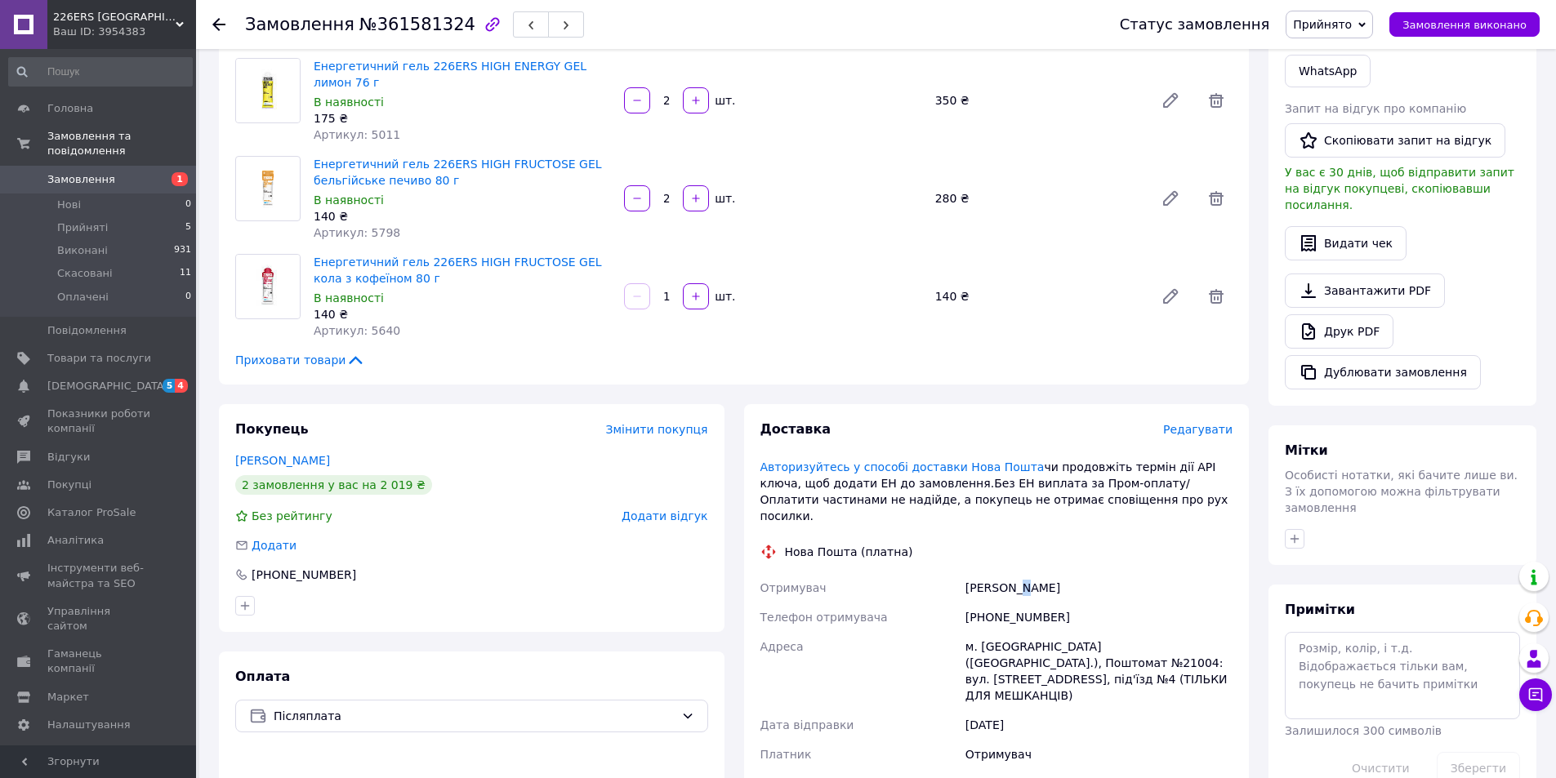
click at [1015, 573] on div "[PERSON_NAME]" at bounding box center [1099, 587] width 274 height 29
click at [1005, 573] on div "[PERSON_NAME]" at bounding box center [1099, 587] width 274 height 29
drag, startPoint x: 1011, startPoint y: 550, endPoint x: 1100, endPoint y: 551, distance: 89.0
click at [1100, 573] on div "[PERSON_NAME]" at bounding box center [1099, 587] width 274 height 29
click at [1070, 573] on div "[PERSON_NAME]" at bounding box center [1099, 587] width 274 height 29
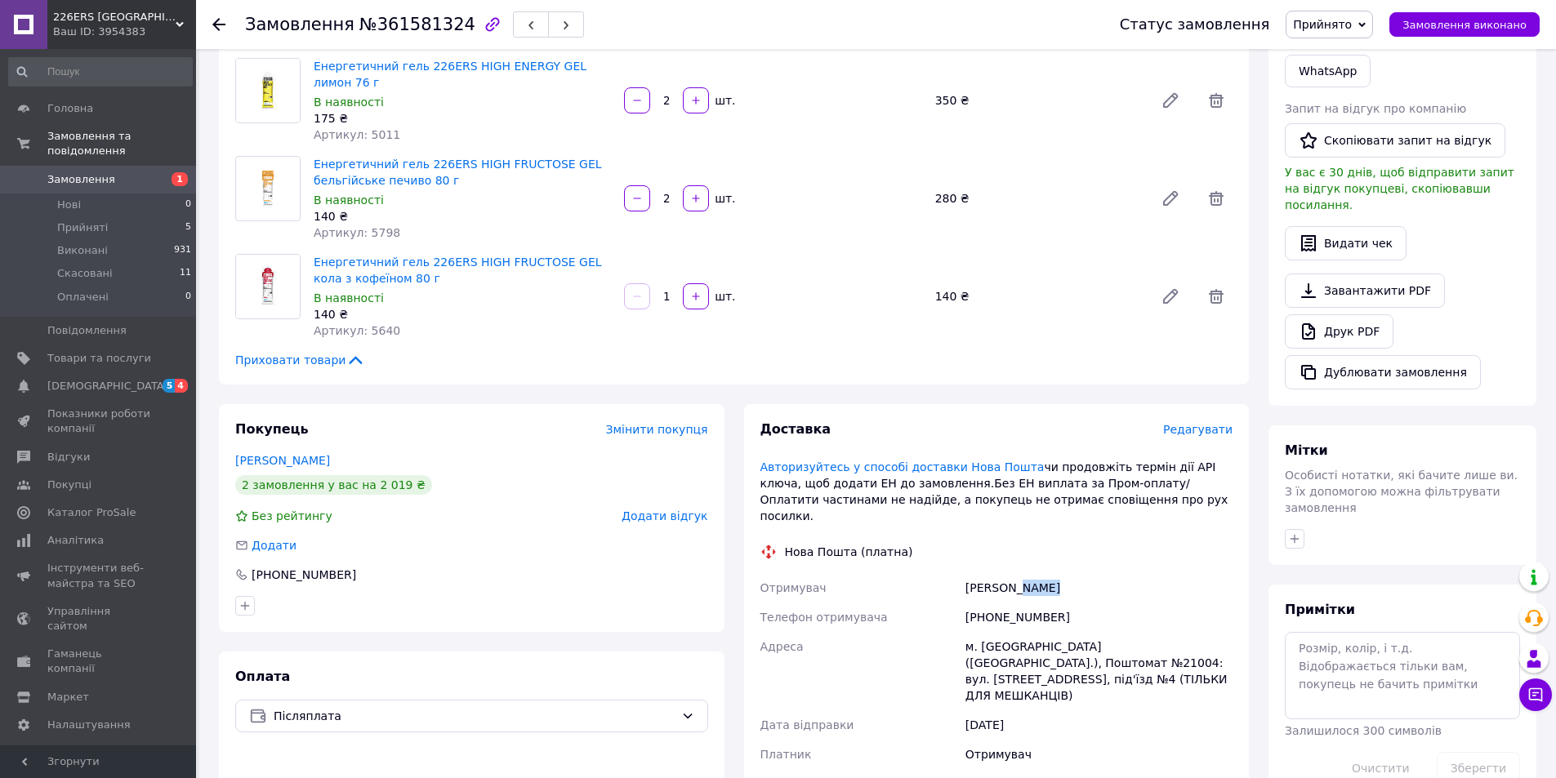
drag, startPoint x: 1014, startPoint y: 554, endPoint x: 1081, endPoint y: 556, distance: 67.0
click at [1081, 573] on div "[PERSON_NAME]" at bounding box center [1099, 587] width 274 height 29
copy div "Тарас"
drag, startPoint x: 1166, startPoint y: 615, endPoint x: 1198, endPoint y: 615, distance: 31.9
click at [1198, 632] on div "м. [GEOGRAPHIC_DATA] ([GEOGRAPHIC_DATA].), Поштомат №21004: вул. [STREET_ADDRES…" at bounding box center [1099, 671] width 274 height 78
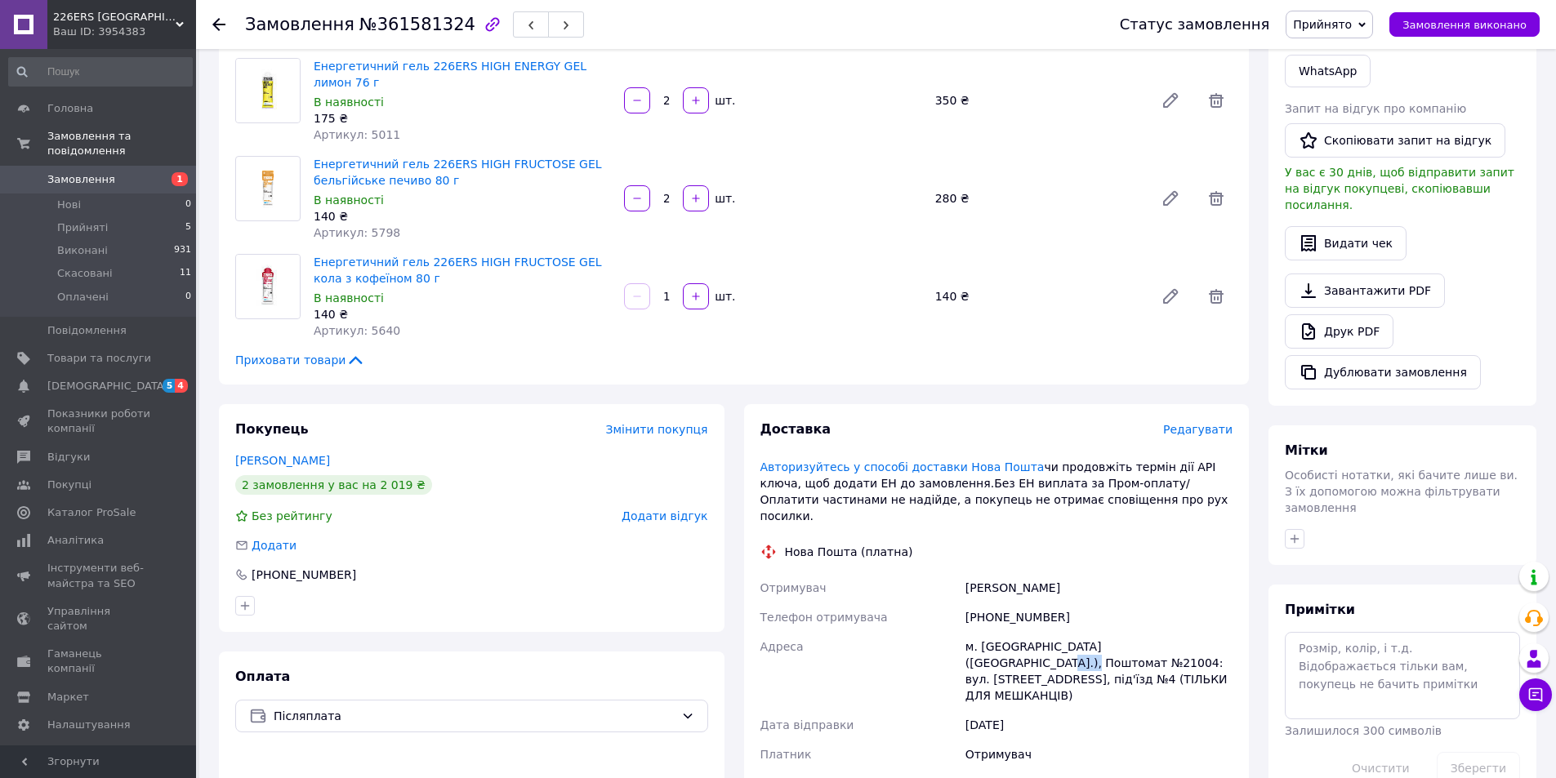
copy div "21004"
click at [1351, 29] on span "Прийнято" at bounding box center [1322, 24] width 59 height 13
click at [1343, 63] on li "Виконано" at bounding box center [1330, 57] width 86 height 25
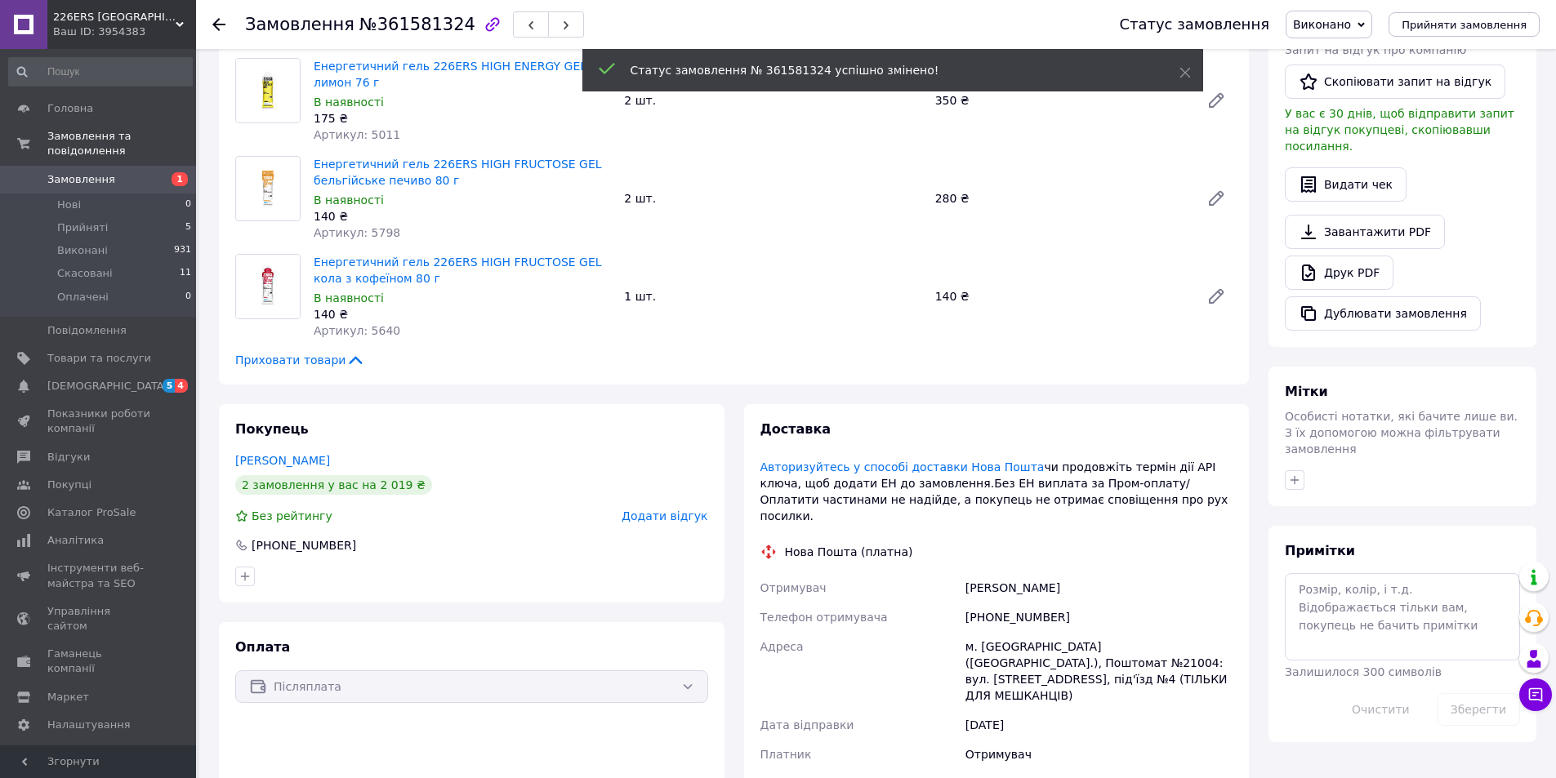
click at [91, 172] on span "Замовлення" at bounding box center [81, 179] width 68 height 15
